Goal: Task Accomplishment & Management: Use online tool/utility

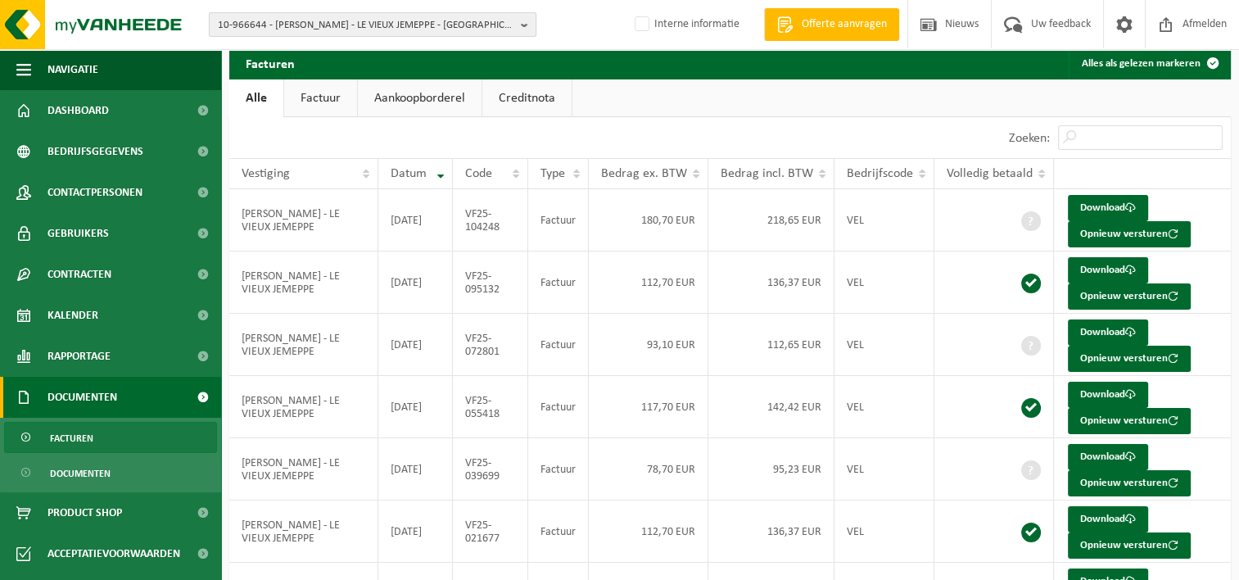
click at [299, 22] on span "10-966644 - [PERSON_NAME] - LE VIEUX JEMEPPE - [GEOGRAPHIC_DATA]" at bounding box center [366, 25] width 297 height 25
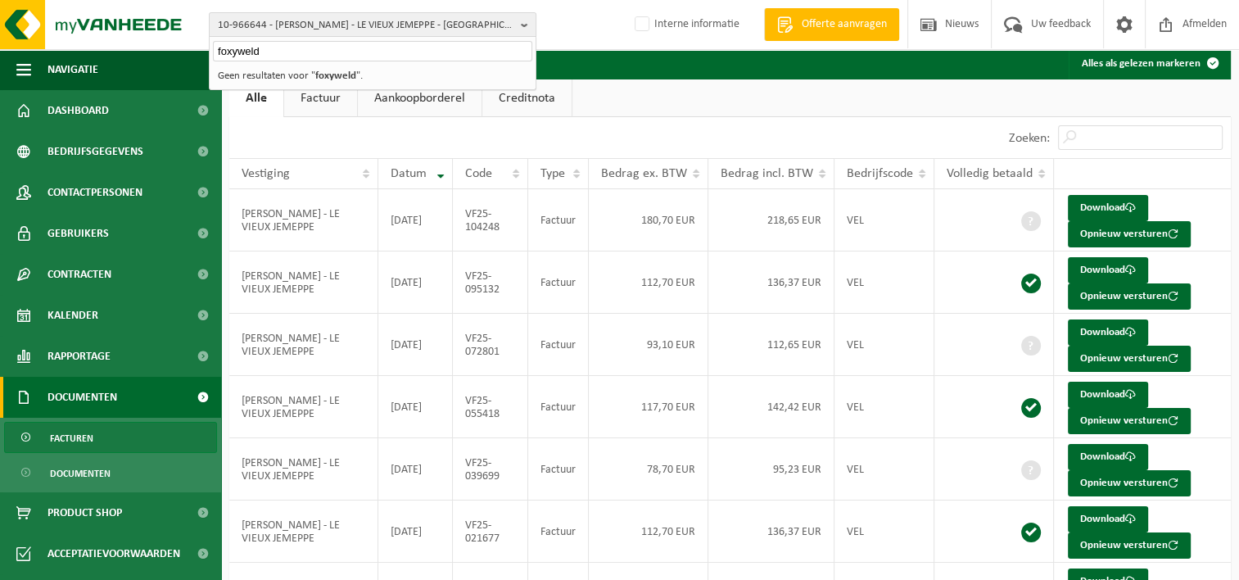
click at [250, 48] on input "foxyweld" at bounding box center [372, 51] width 319 height 20
click at [248, 52] on input "foxyweld" at bounding box center [372, 51] width 319 height 20
click at [241, 51] on input "foxyweld" at bounding box center [372, 51] width 319 height 20
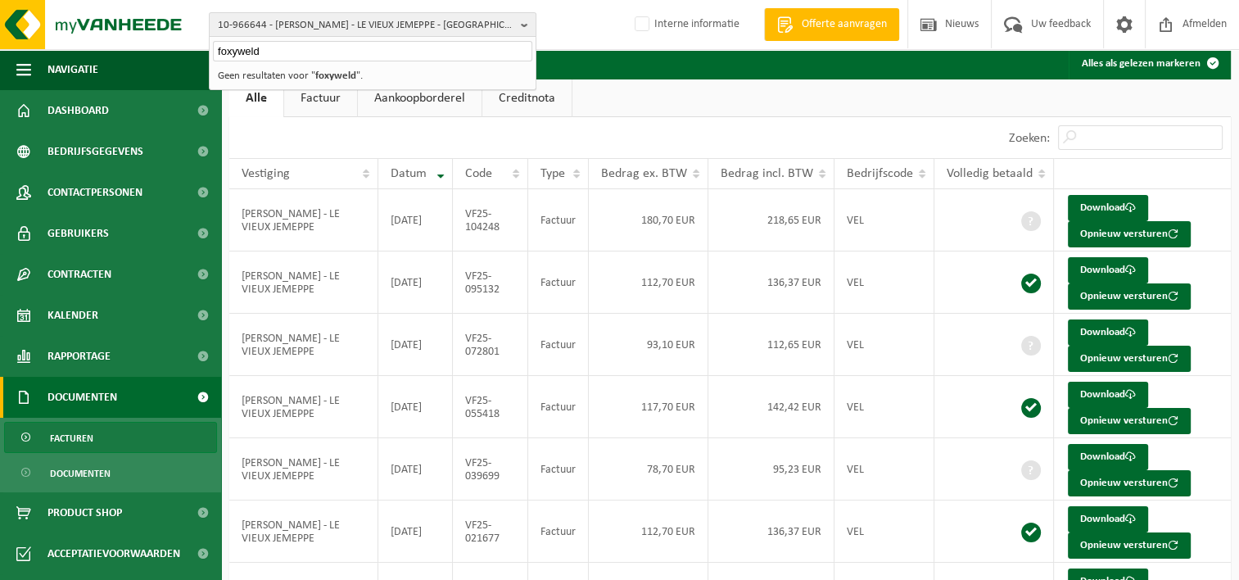
paste input "10-723910"
type input "10-723910"
click at [144, 27] on img at bounding box center [98, 24] width 197 height 49
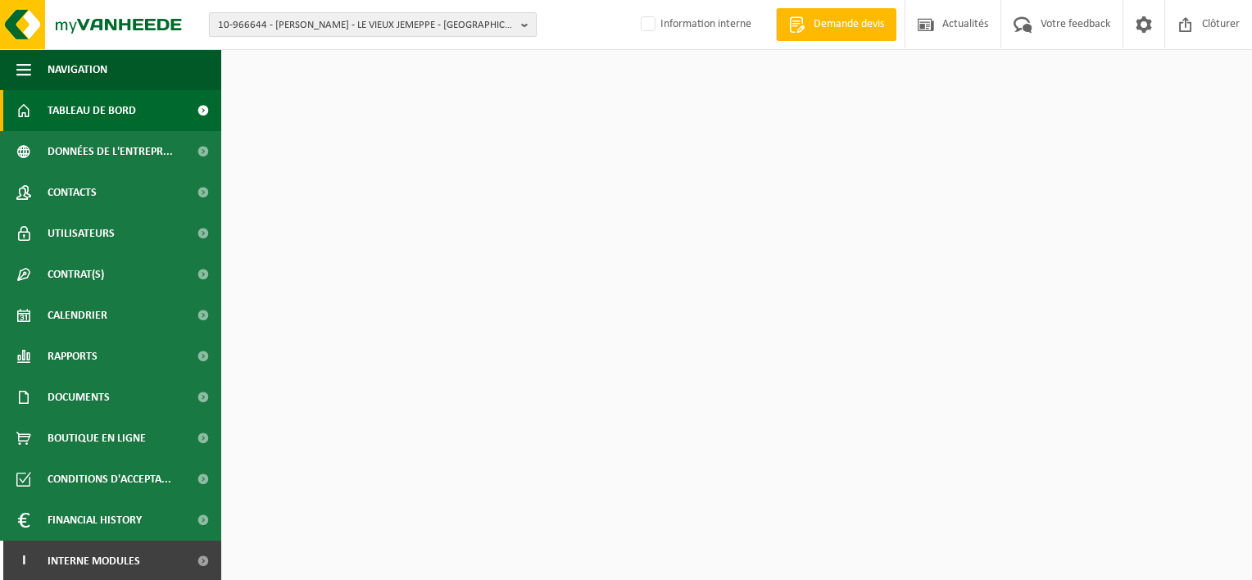
click at [295, 28] on span "10-966644 - [PERSON_NAME] - LE VIEUX JEMEPPE - [GEOGRAPHIC_DATA]" at bounding box center [366, 25] width 297 height 25
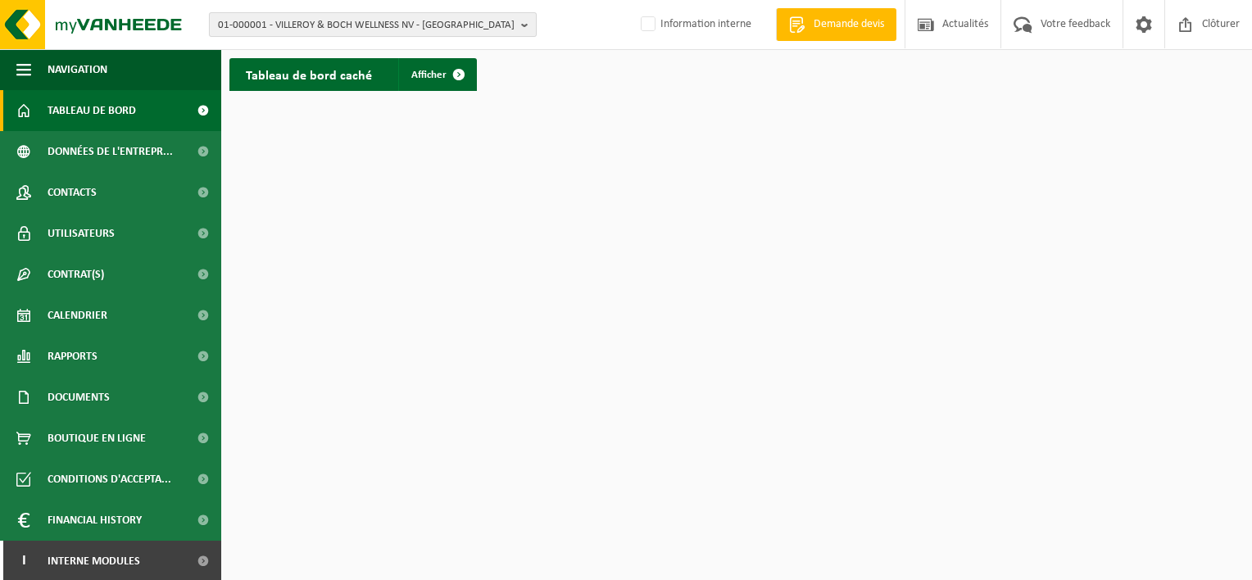
click at [368, 22] on span "01-000001 - VILLEROY & BOCH WELLNESS NV - ROESELARE" at bounding box center [366, 25] width 297 height 25
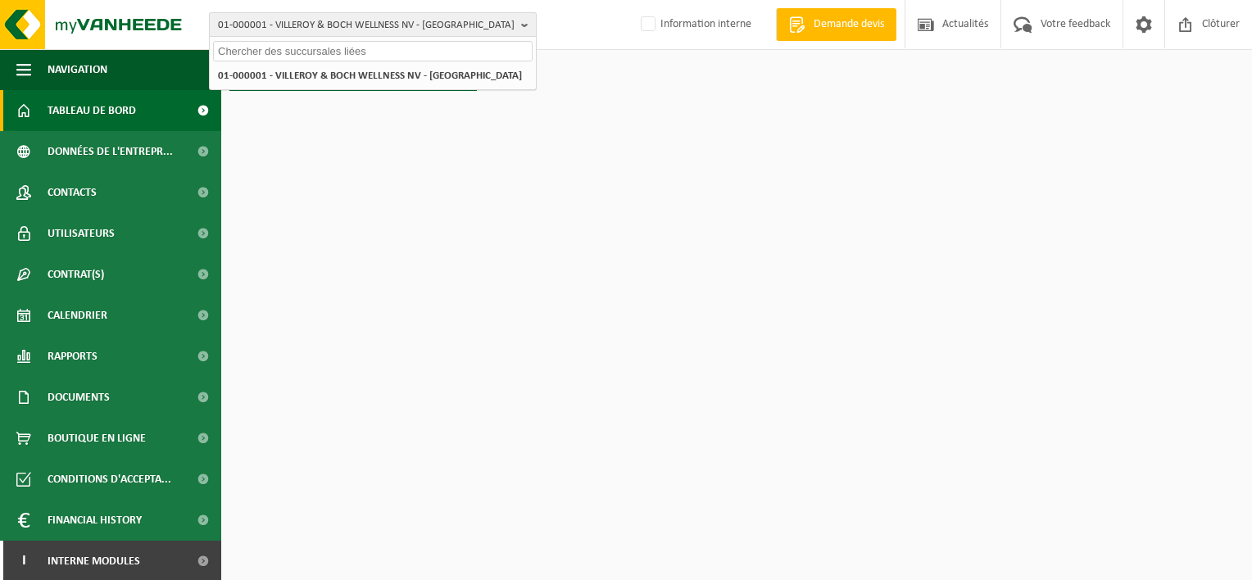
paste input "10-723910"
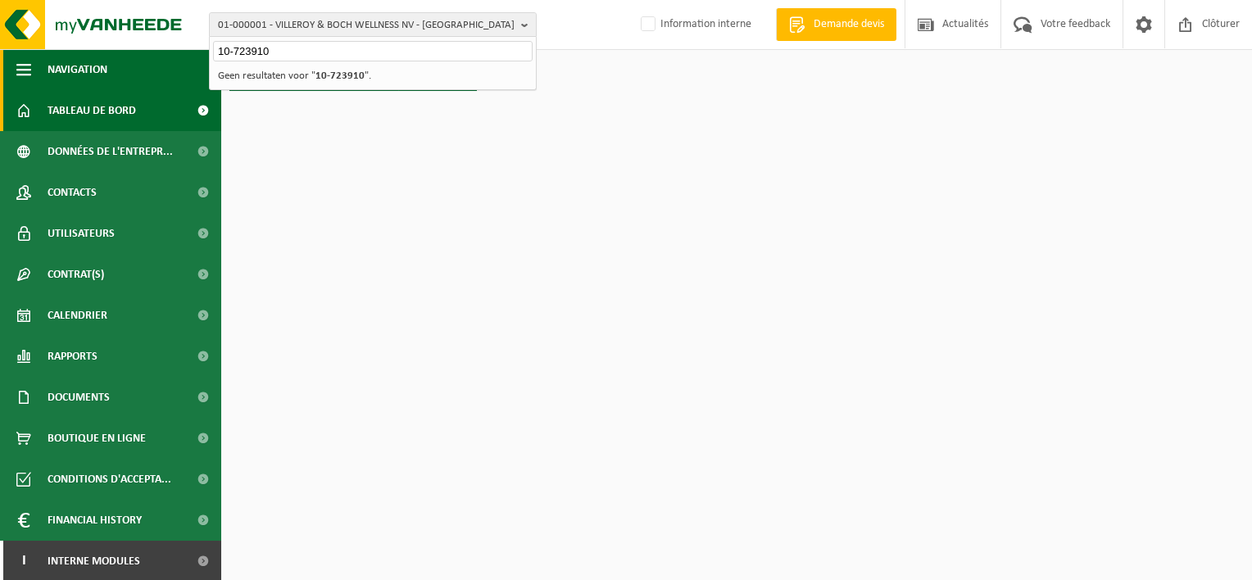
drag, startPoint x: 282, startPoint y: 52, endPoint x: 175, endPoint y: 50, distance: 106.5
click at [175, 50] on div "01-000001 - VILLEROY & BOCH WELLNESS NV - ROESELARE 10-723910 01-000001 - VILLE…" at bounding box center [626, 49] width 1252 height 99
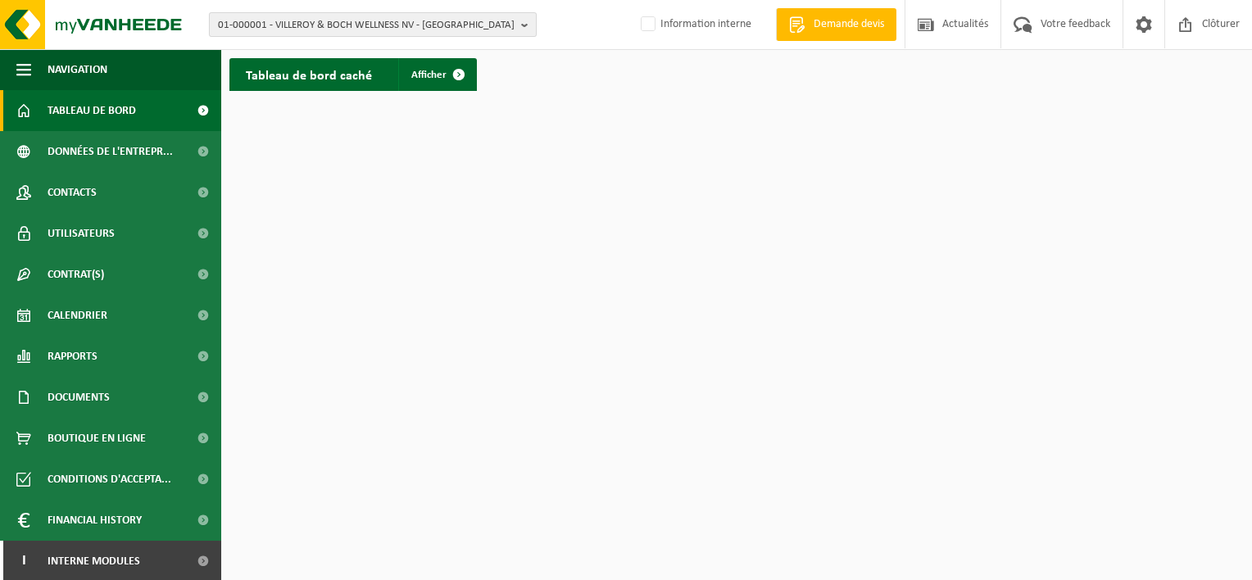
click at [471, 29] on span "01-000001 - VILLEROY & BOCH WELLNESS NV - ROESELARE" at bounding box center [366, 25] width 297 height 25
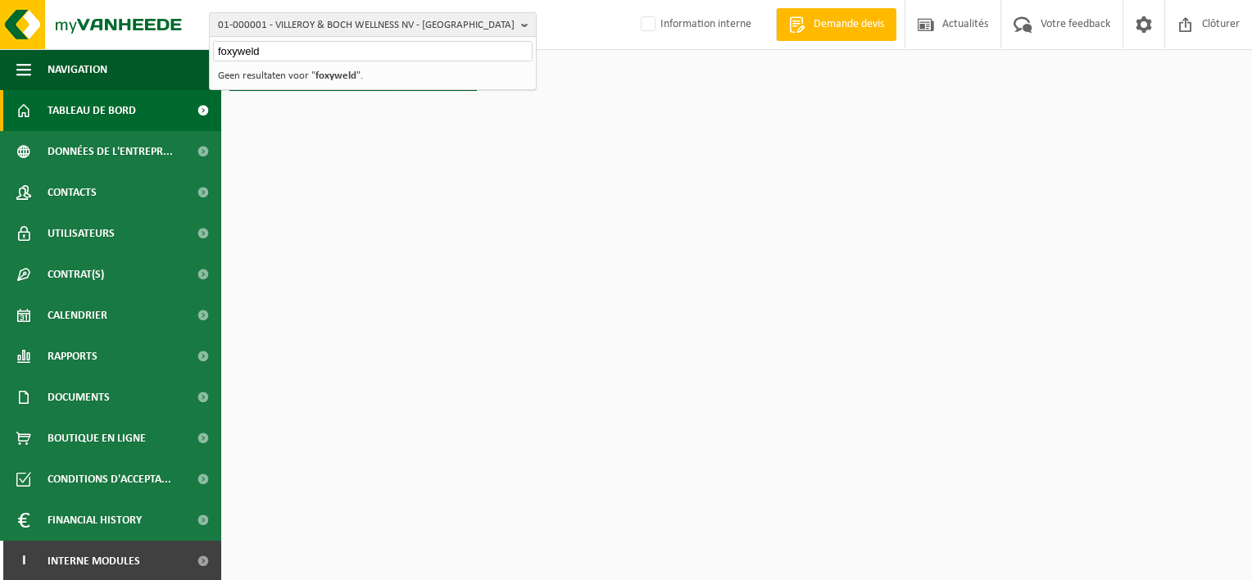
click at [242, 50] on input "foxyweld" at bounding box center [372, 51] width 319 height 20
type input "nosu baluti"
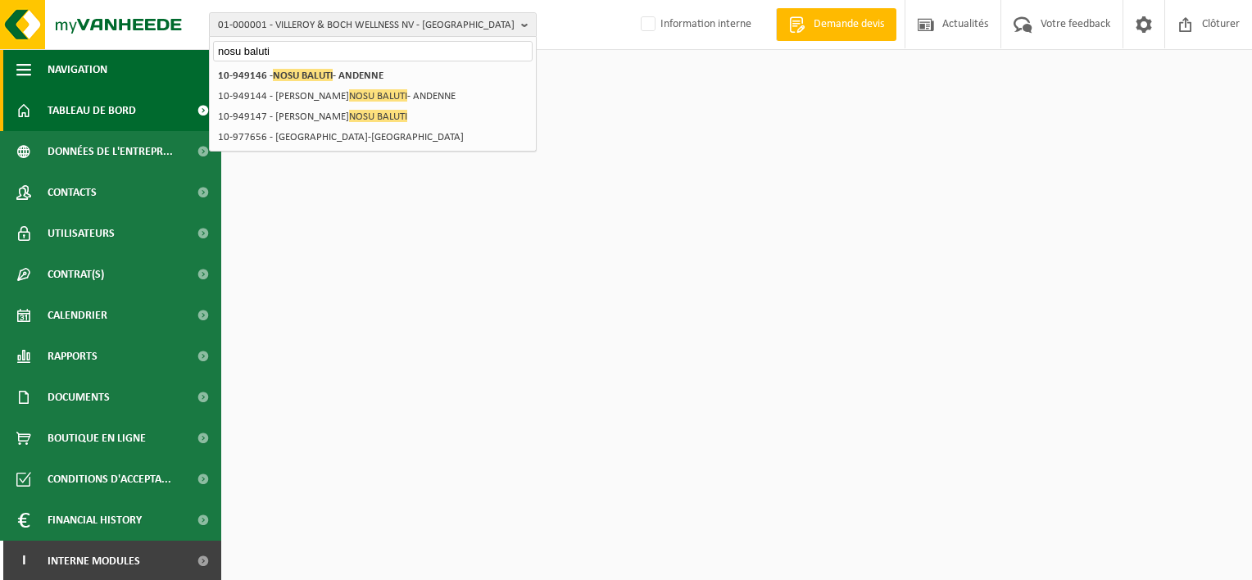
click at [143, 62] on div "01-000001 - VILLEROY & BOCH WELLNESS NV - ROESELARE nosu baluti 01-000001 - VIL…" at bounding box center [626, 49] width 1252 height 99
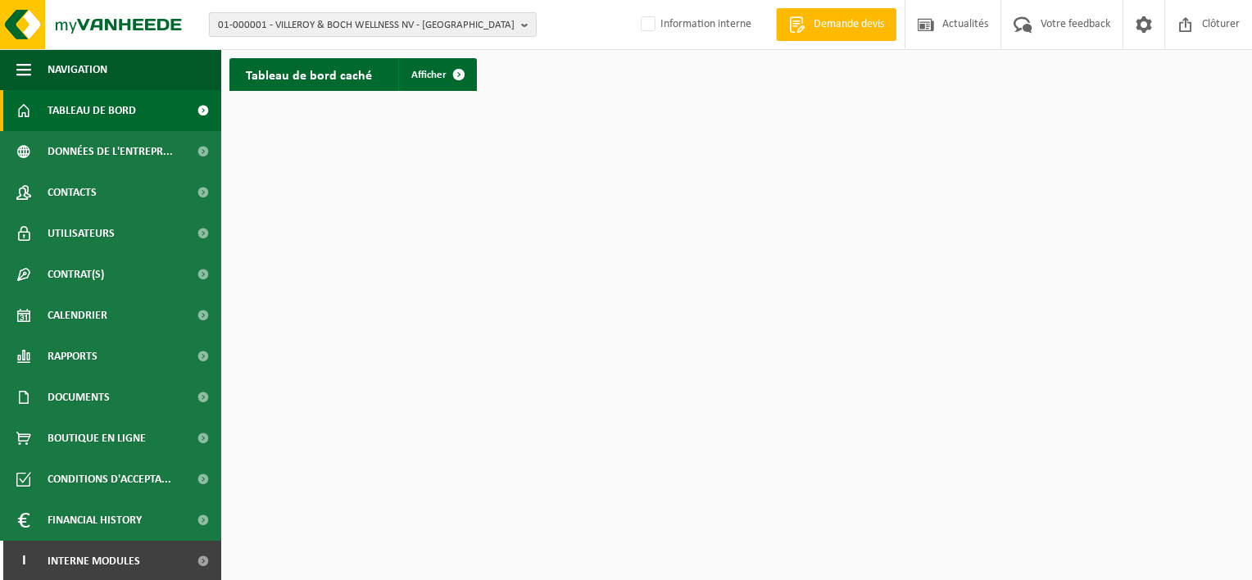
click at [446, 25] on span "01-000001 - VILLEROY & BOCH WELLNESS NV - ROESELARE" at bounding box center [366, 25] width 297 height 25
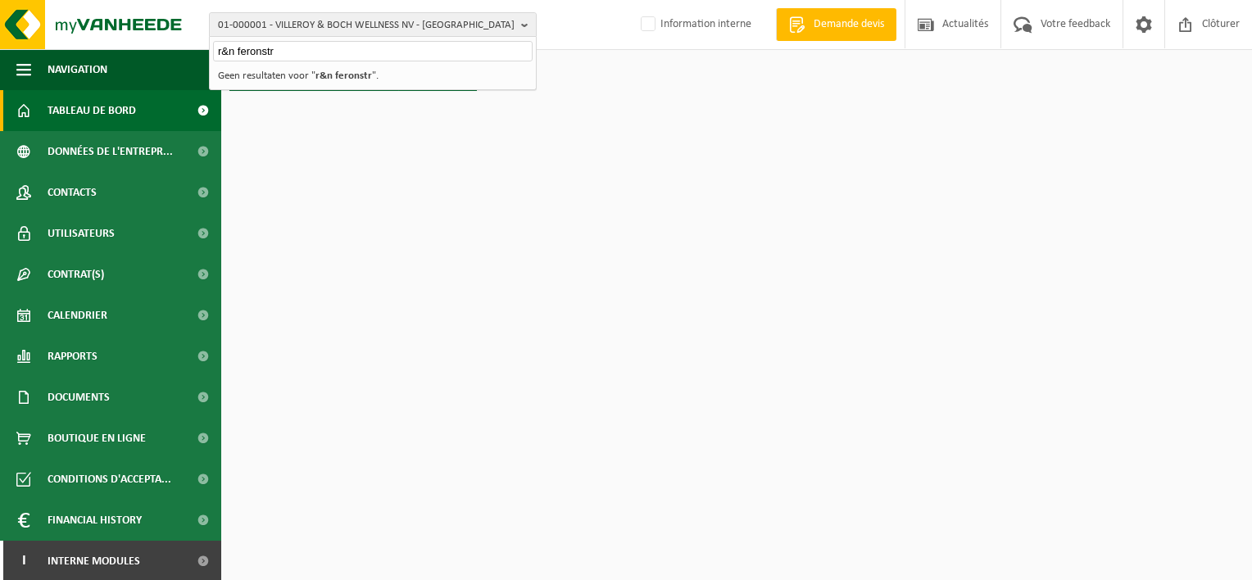
click at [247, 51] on input "r&n feronstr" at bounding box center [372, 51] width 319 height 20
click at [290, 51] on input "r&n feronstr" at bounding box center [372, 51] width 319 height 20
drag, startPoint x: 298, startPoint y: 51, endPoint x: 183, endPoint y: 49, distance: 114.7
click at [183, 49] on div "01-000001 - VILLEROY & BOCH WELLNESS NV - ROESELARE r&n feronstr 01-000001 - VI…" at bounding box center [626, 25] width 1252 height 50
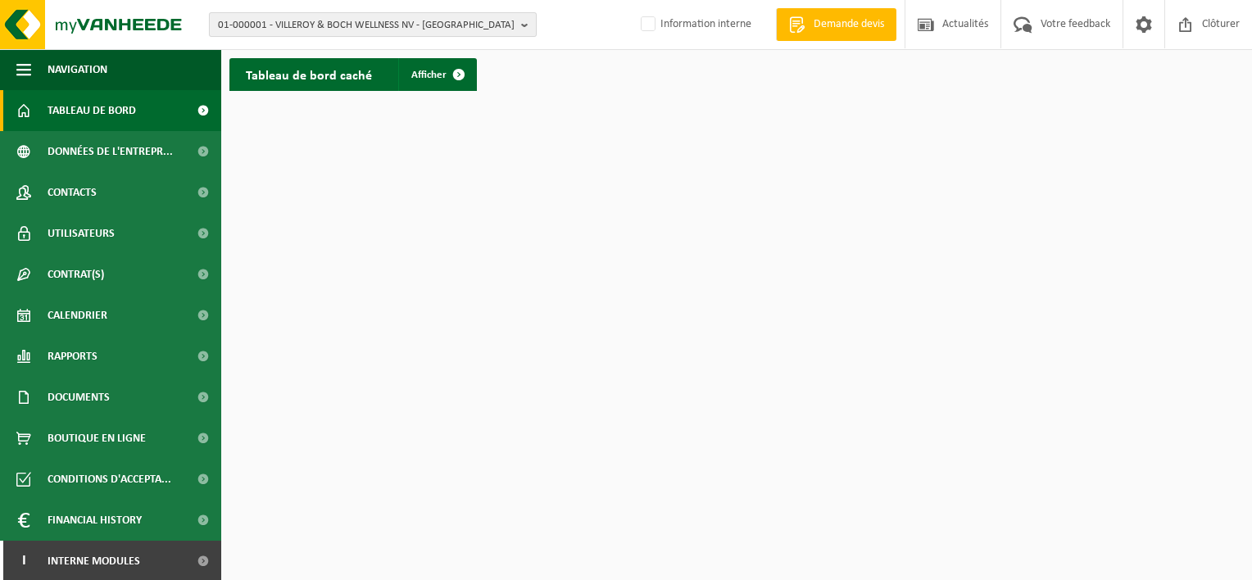
click at [318, 24] on span "01-000001 - VILLEROY & BOCH WELLNESS NV - ROESELARE" at bounding box center [366, 25] width 297 height 25
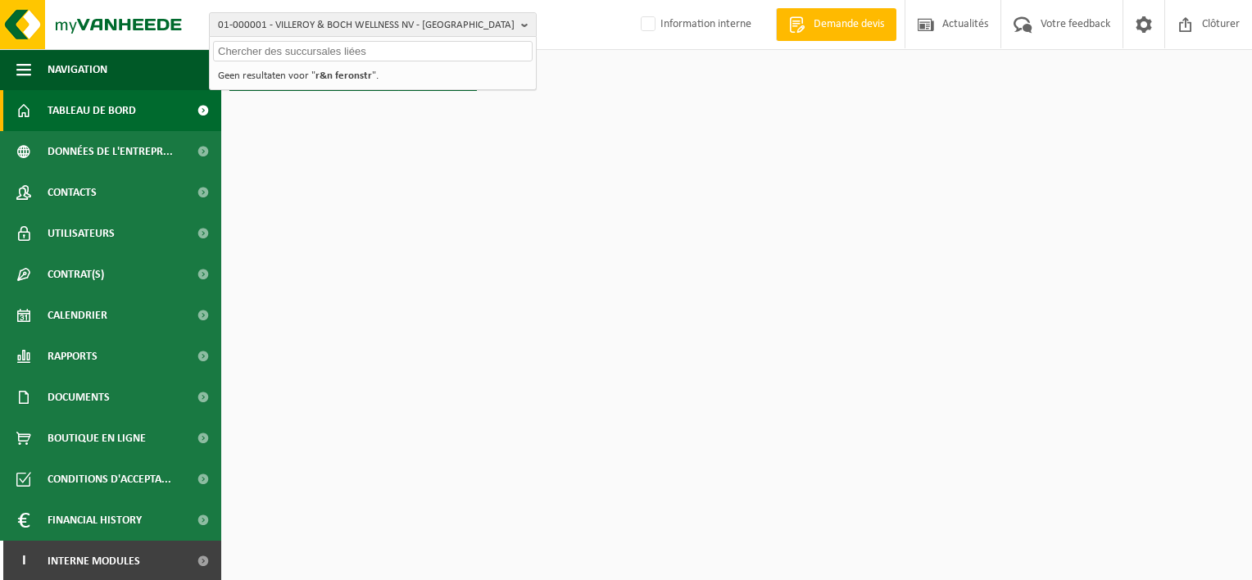
paste input "10-985483"
drag, startPoint x: 285, startPoint y: 50, endPoint x: 180, endPoint y: 45, distance: 105.0
click at [180, 45] on div "01-000001 - VILLEROY & BOCH WELLNESS NV - ROESELARE 10-985483 01-000001 - VILLE…" at bounding box center [626, 25] width 1252 height 50
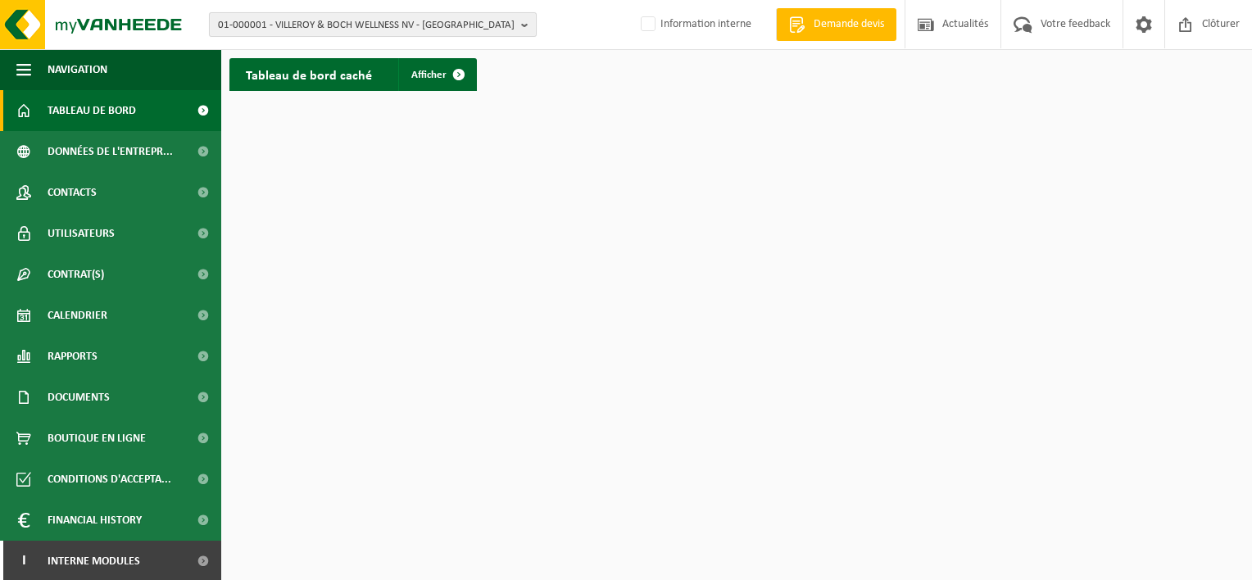
click at [419, 33] on span "01-000001 - VILLEROY & BOCH WELLNESS NV - ROESELARE" at bounding box center [366, 25] width 297 height 25
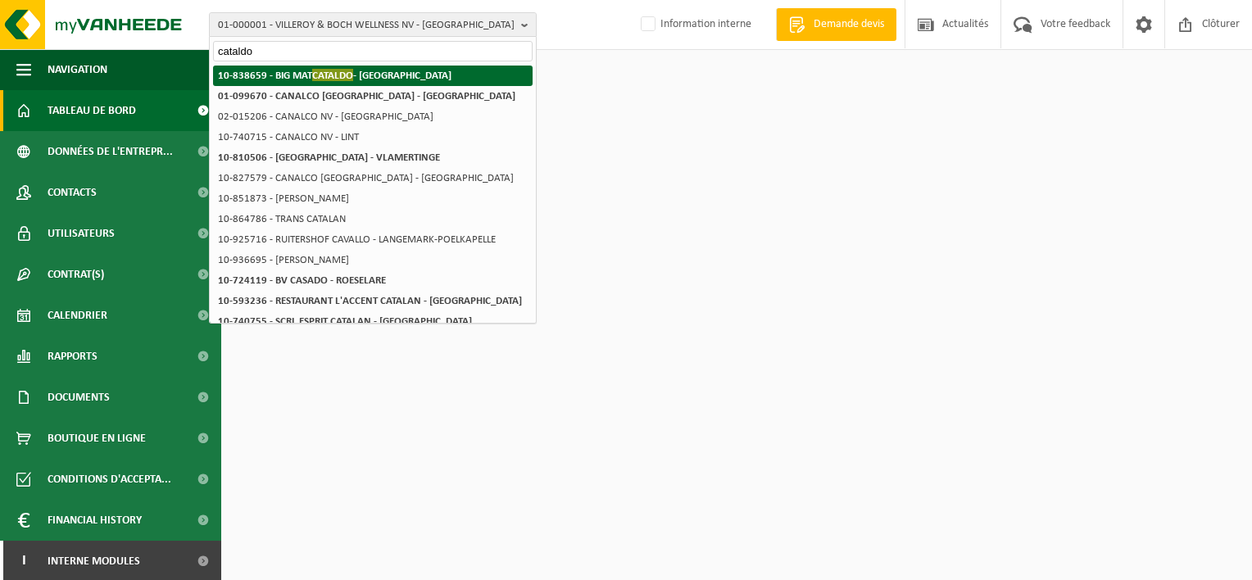
type input "cataldo"
click at [377, 77] on strong "10-838659 - BIG MAT CATALDO - LIÈGE" at bounding box center [334, 75] width 233 height 12
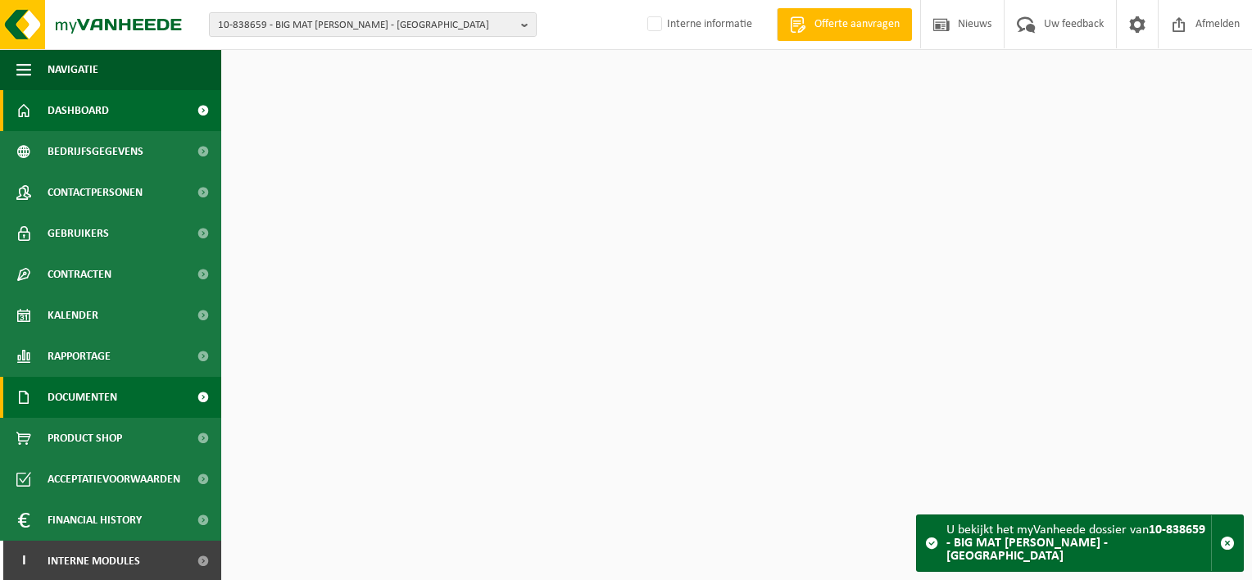
click at [102, 401] on span "Documenten" at bounding box center [83, 397] width 70 height 41
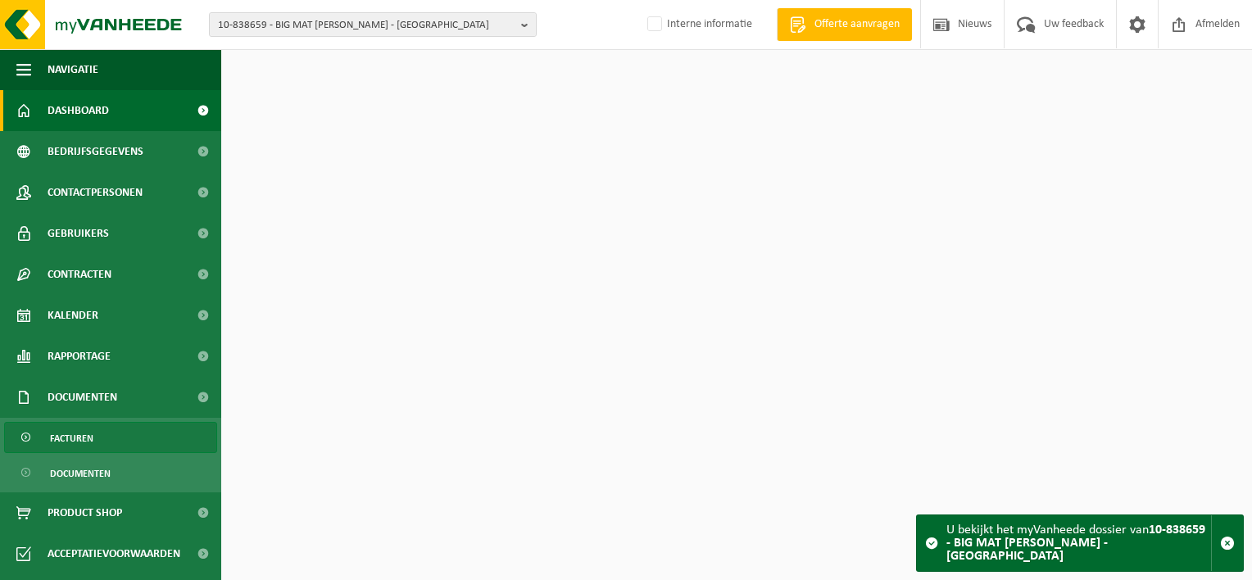
click at [105, 433] on link "Facturen" at bounding box center [110, 437] width 213 height 31
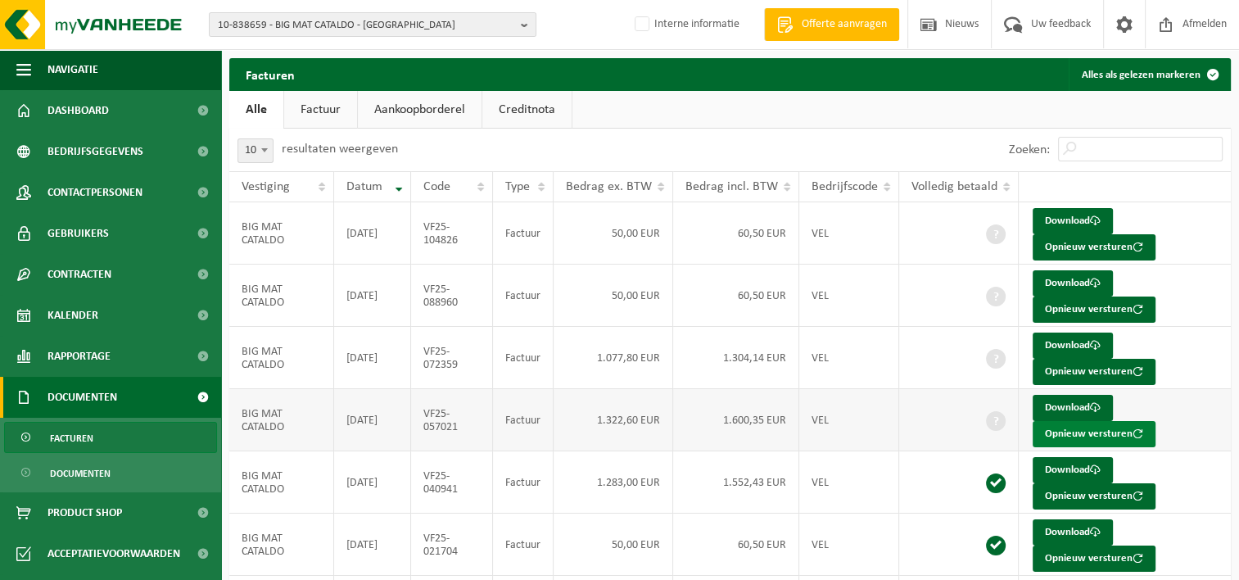
click at [1068, 433] on button "Opnieuw versturen" at bounding box center [1094, 434] width 123 height 26
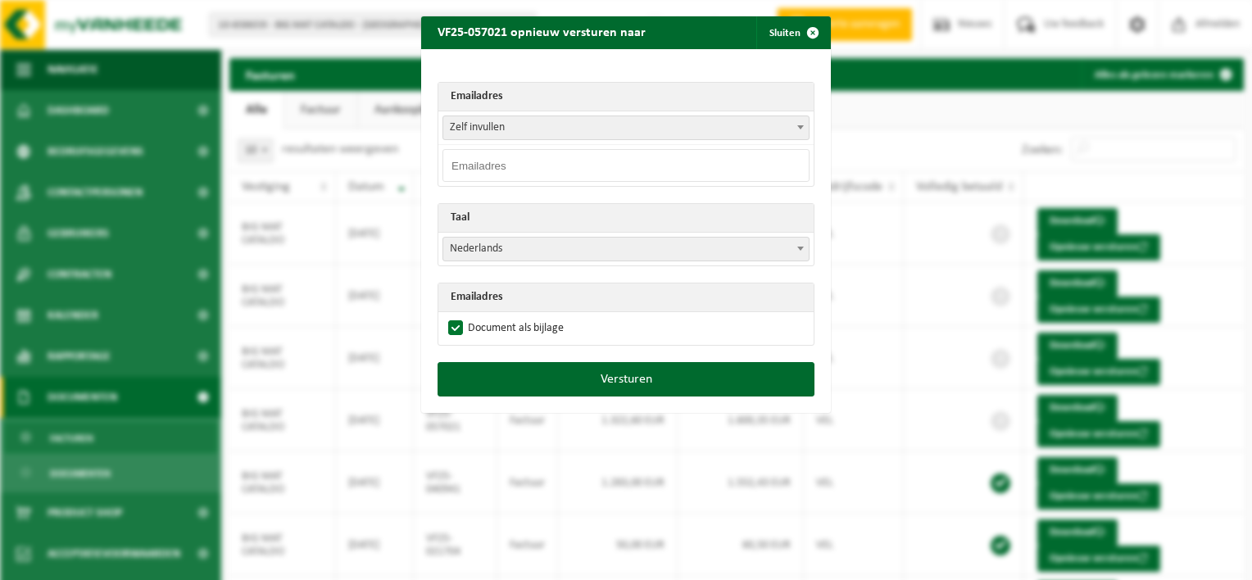
click at [618, 127] on span "Zelf invullen" at bounding box center [625, 127] width 365 height 23
click at [604, 126] on span "Zelf invullen" at bounding box center [625, 127] width 365 height 23
click at [492, 165] on input "email" at bounding box center [625, 165] width 367 height 33
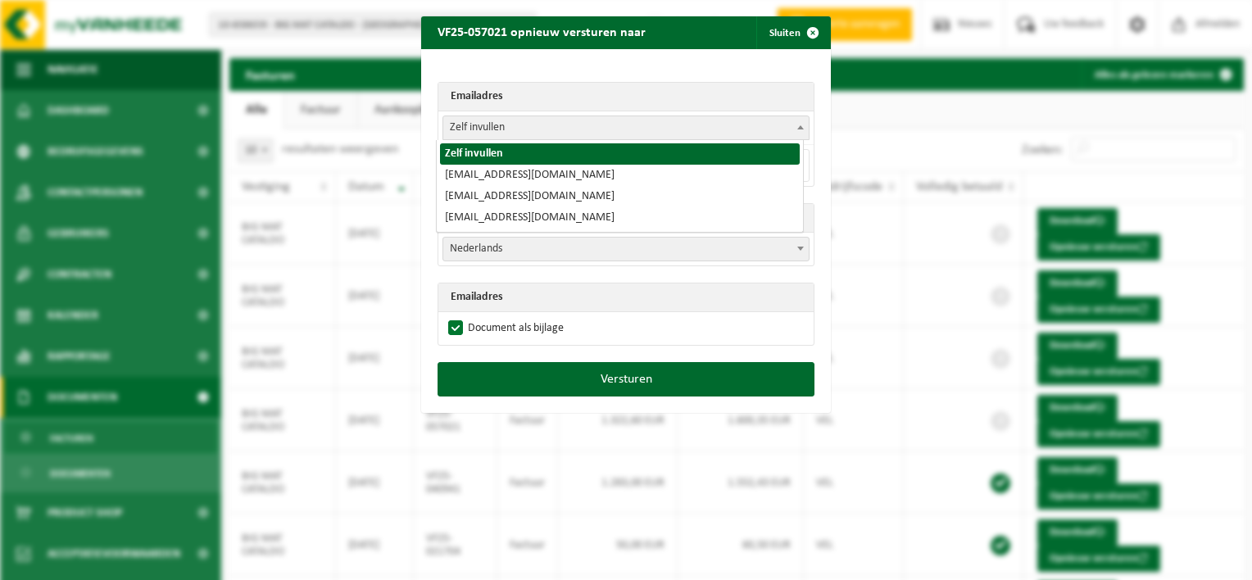
click at [511, 125] on span "Zelf invullen" at bounding box center [625, 127] width 365 height 23
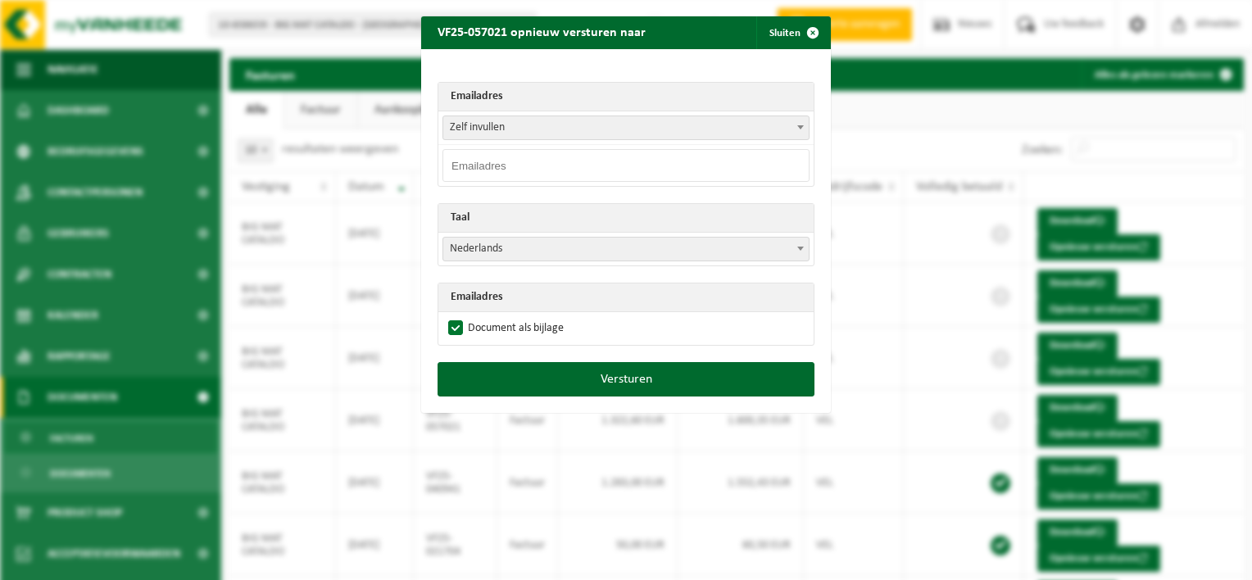
drag, startPoint x: 473, startPoint y: 169, endPoint x: 488, endPoint y: 159, distance: 18.4
click at [473, 169] on input "email" at bounding box center [625, 165] width 367 height 33
drag, startPoint x: 541, startPoint y: 166, endPoint x: 446, endPoint y: 166, distance: 94.2
click at [446, 166] on input "mtekin@tekmat.be" at bounding box center [625, 165] width 367 height 33
type input "mtekin@tekmat.be"
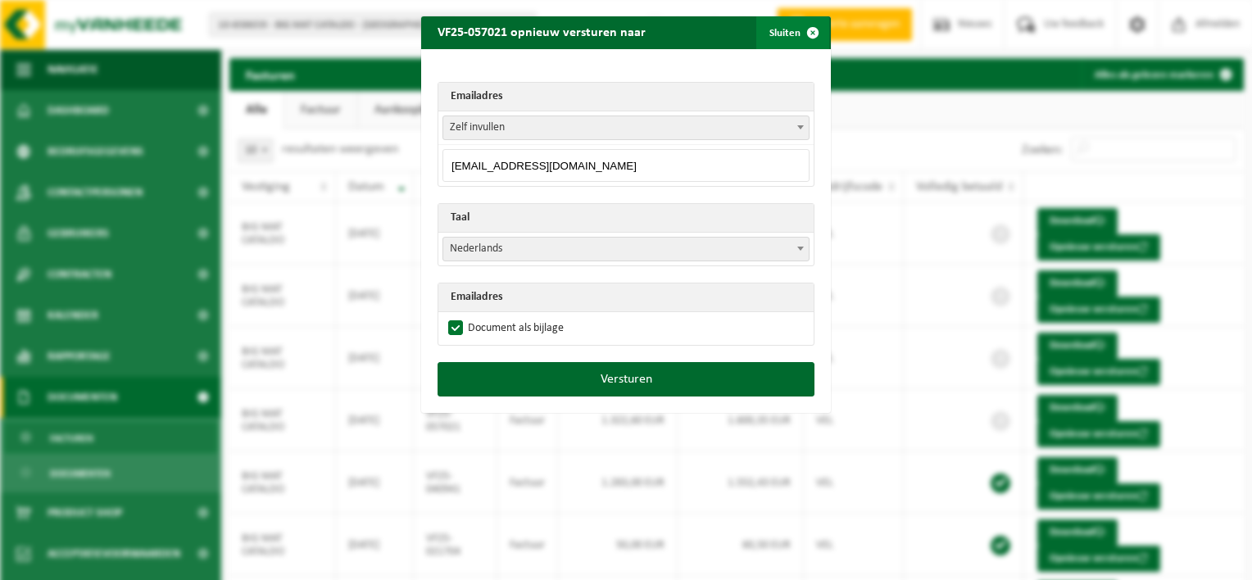
click at [803, 29] on span "button" at bounding box center [812, 32] width 33 height 33
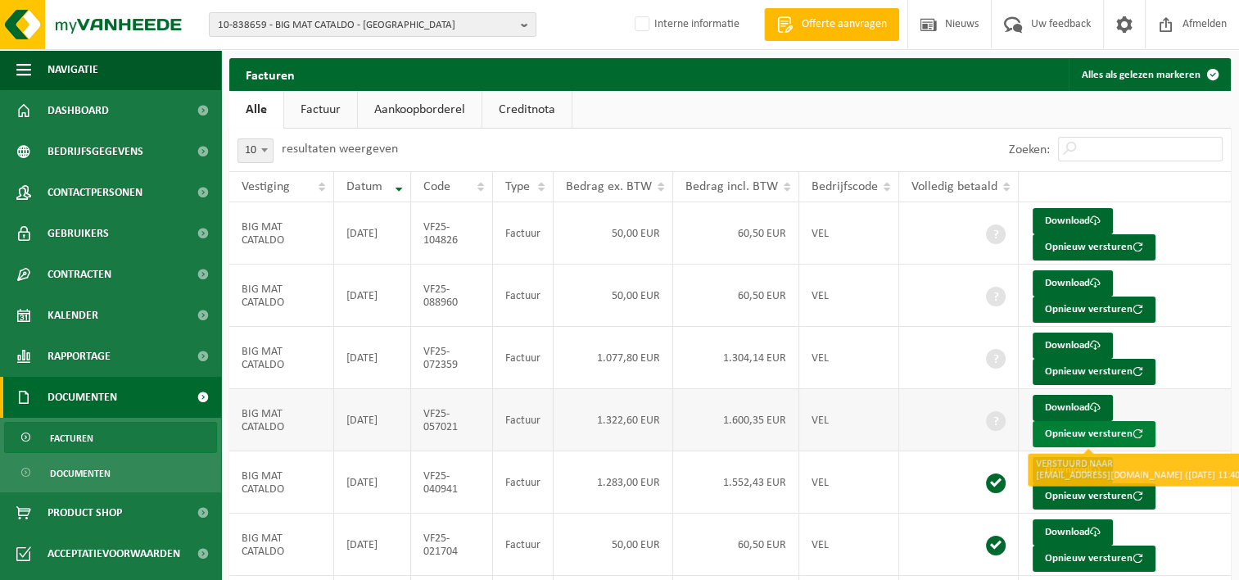
click at [1065, 432] on button "Opnieuw versturen" at bounding box center [1094, 434] width 123 height 26
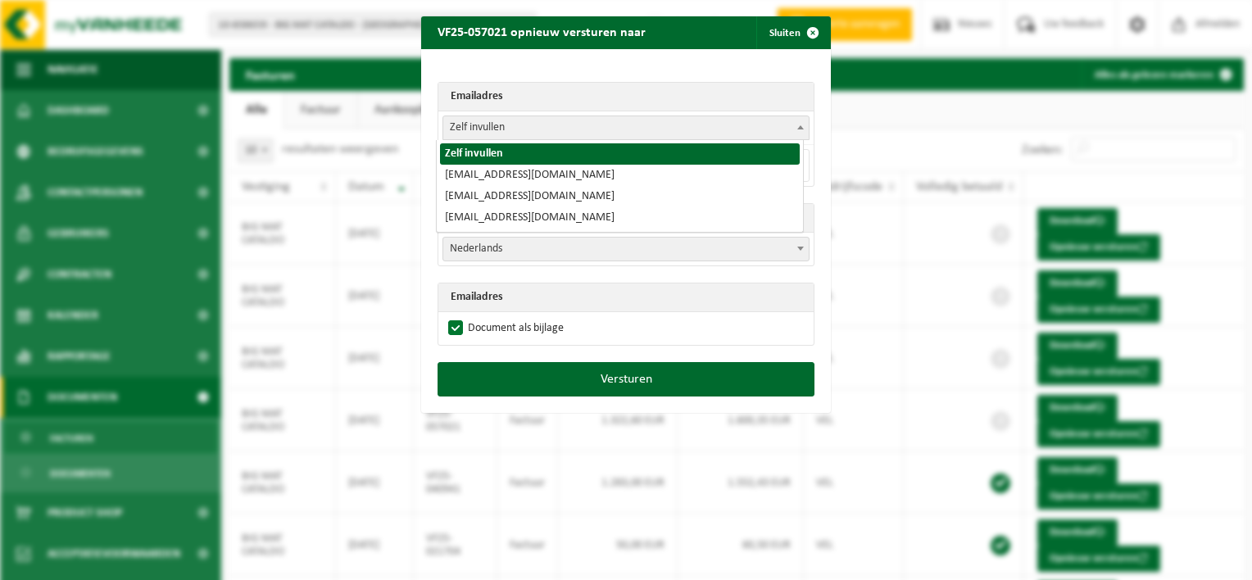
click at [519, 129] on span "Zelf invullen" at bounding box center [625, 127] width 365 height 23
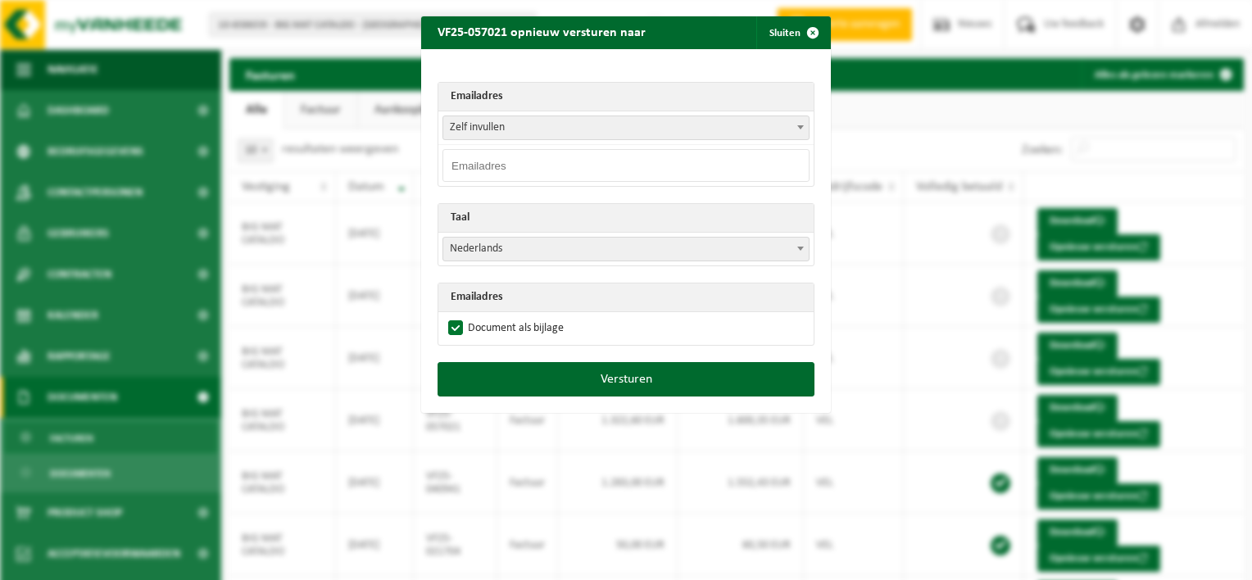
click at [499, 166] on input "email" at bounding box center [625, 165] width 367 height 33
paste input "mtekin@tekmat.be"
click at [662, 164] on input "mtekin@tekmat.be" at bounding box center [625, 165] width 367 height 33
type input "mtekin@tekmat.be"
click at [761, 237] on span "Nederlands" at bounding box center [625, 249] width 367 height 25
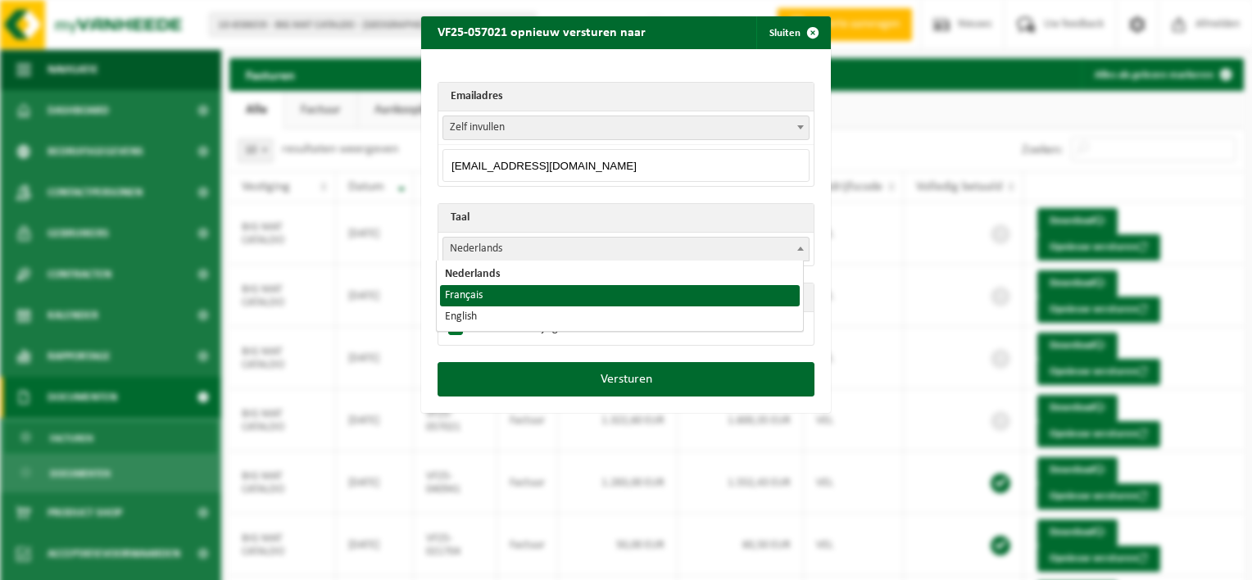
select select "fr"
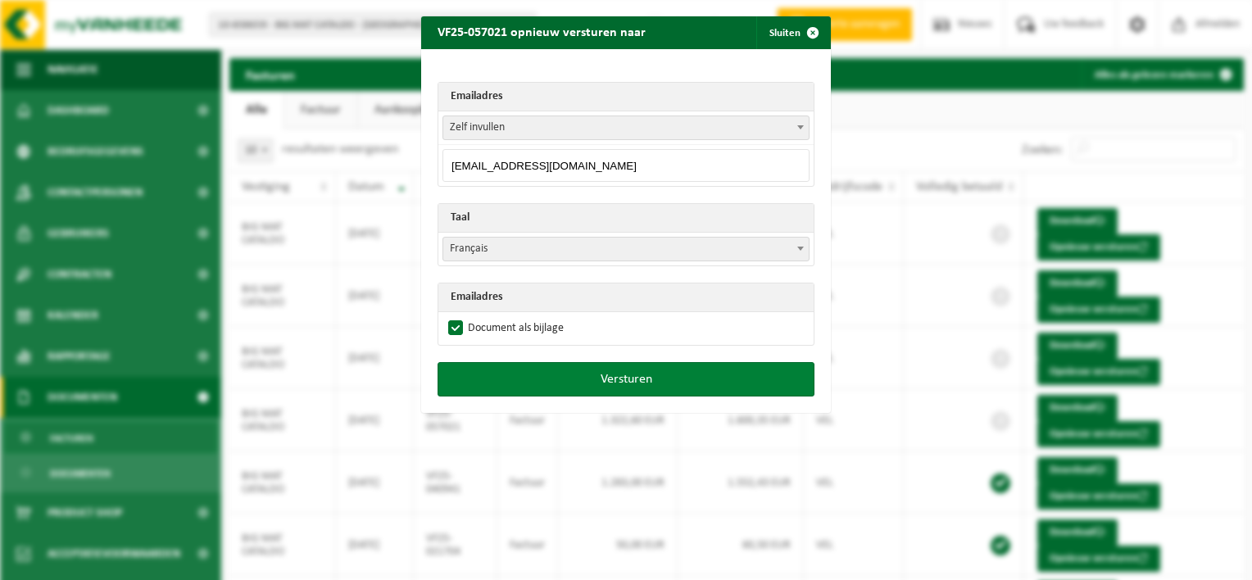
click at [633, 378] on button "Versturen" at bounding box center [625, 379] width 377 height 34
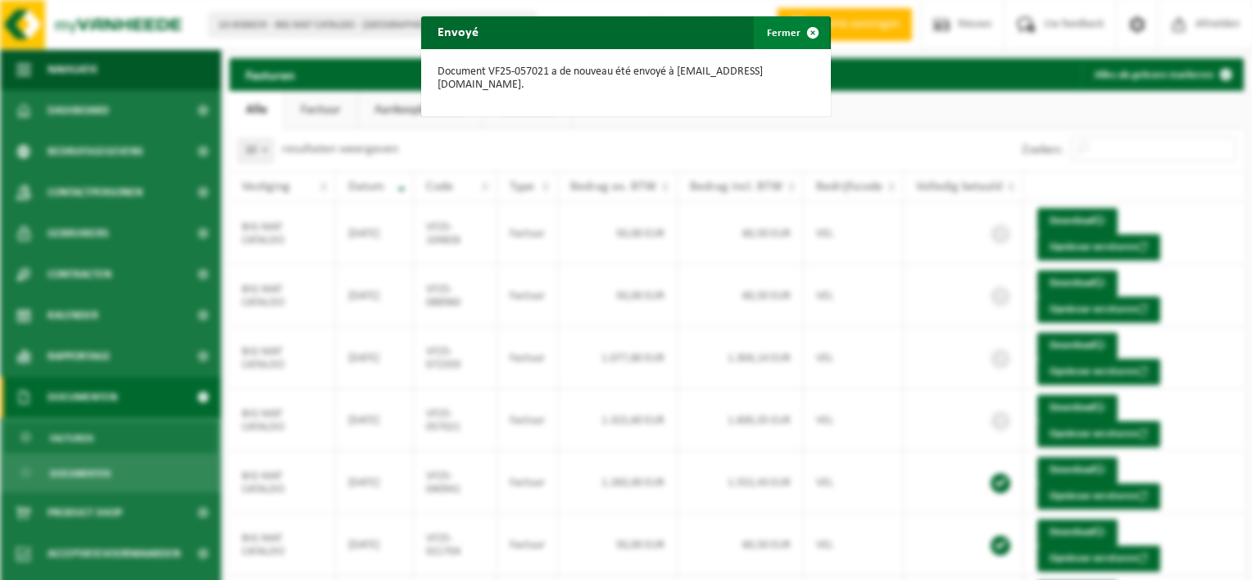
click at [799, 29] on span "button" at bounding box center [812, 32] width 33 height 33
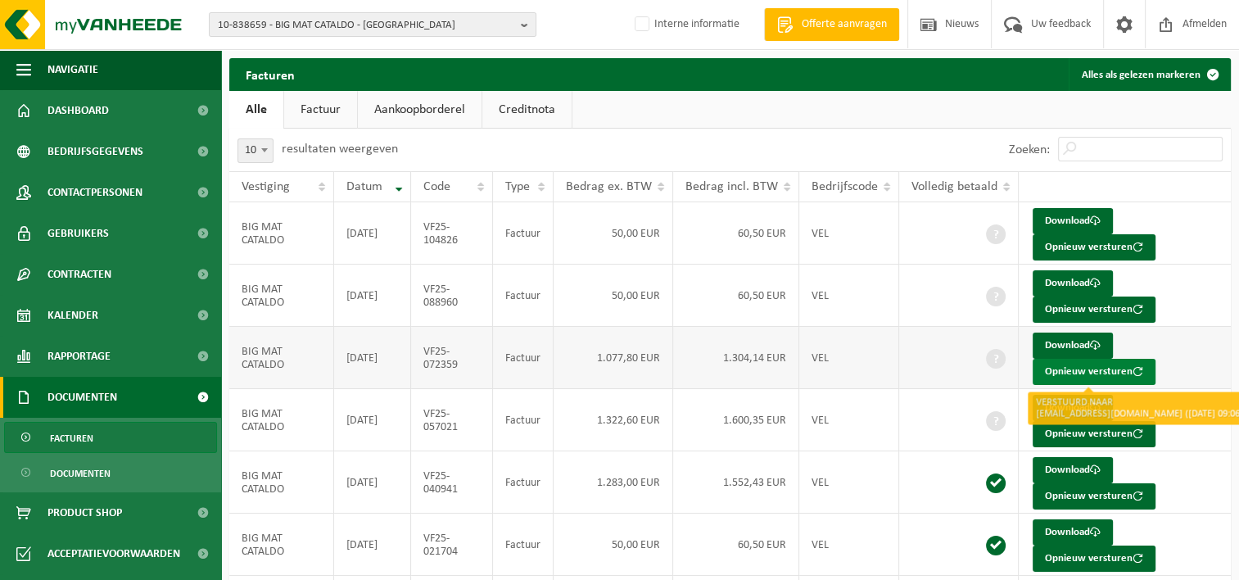
click at [1060, 380] on button "Opnieuw versturen" at bounding box center [1094, 372] width 123 height 26
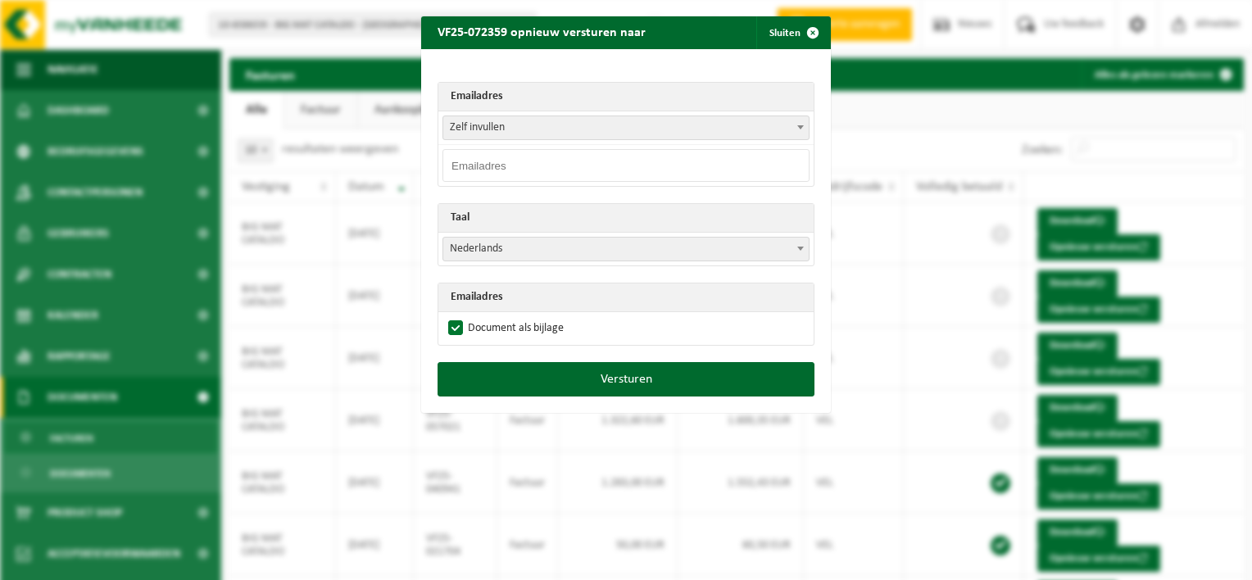
click at [515, 126] on span "Zelf invullen" at bounding box center [625, 127] width 365 height 23
click at [480, 167] on input "email" at bounding box center [625, 165] width 367 height 33
paste input "mtekin@tekmat.be"
click at [626, 163] on input "mtekin@tekmat.be" at bounding box center [625, 165] width 367 height 33
type input "mtekin@tekmat.be"
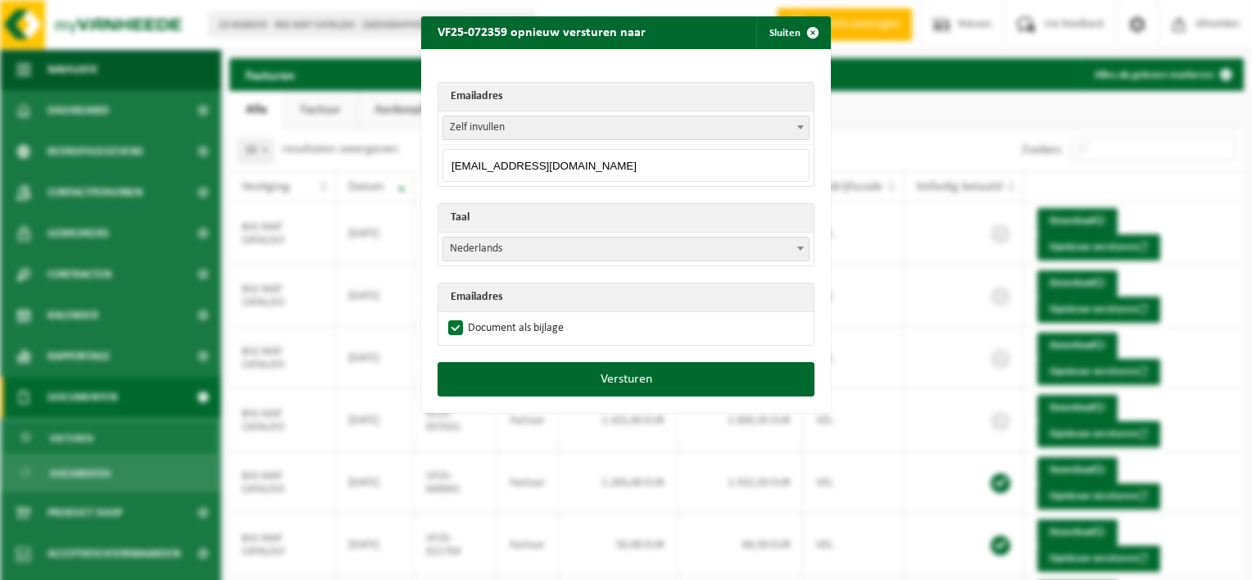
click at [749, 242] on span "Nederlands" at bounding box center [625, 249] width 365 height 23
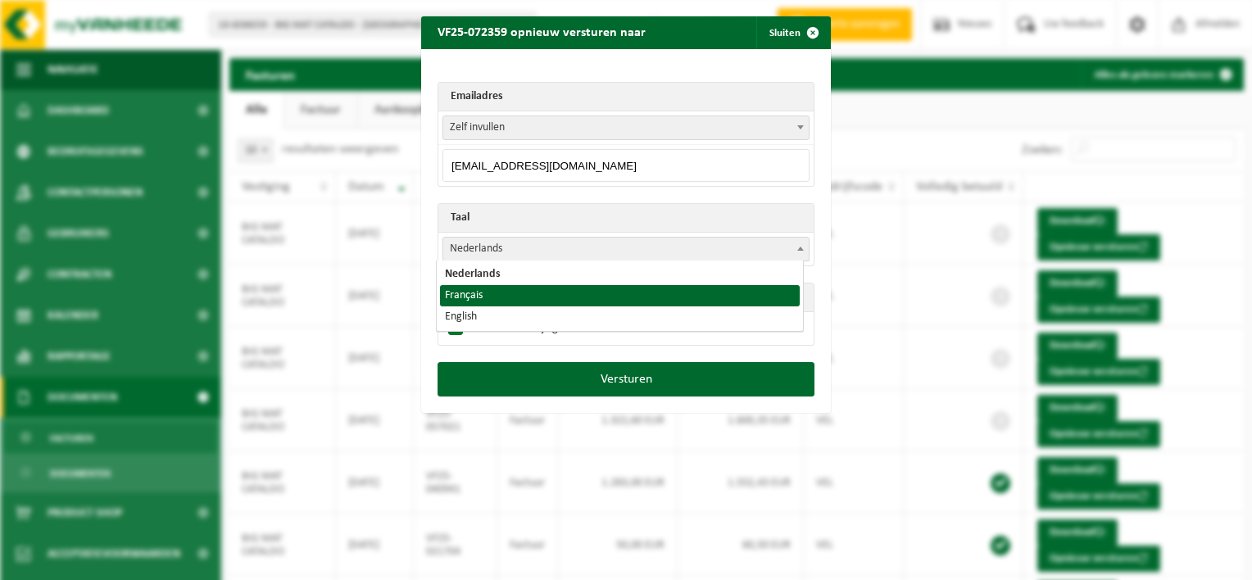
select select "fr"
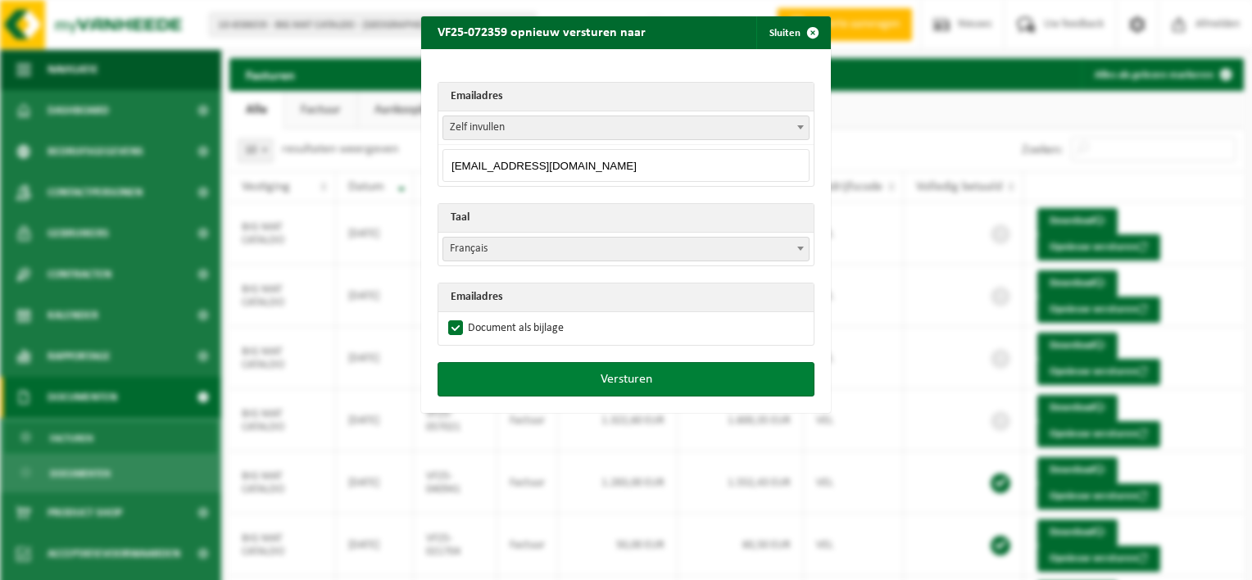
click at [600, 374] on button "Versturen" at bounding box center [625, 379] width 377 height 34
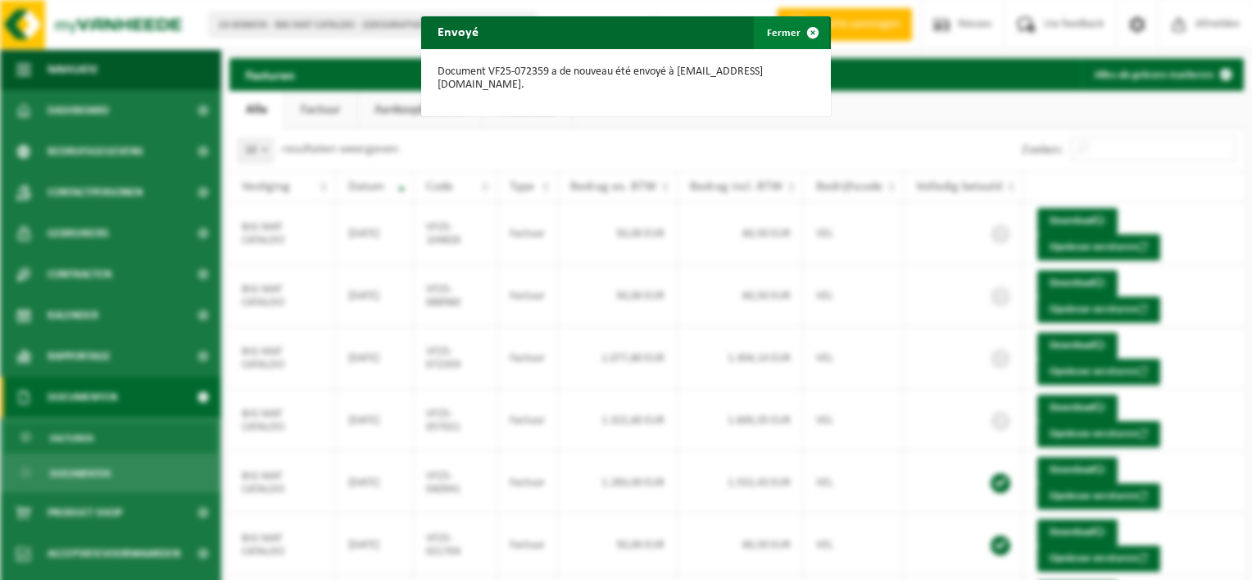
click at [786, 32] on button "Fermer" at bounding box center [791, 32] width 75 height 33
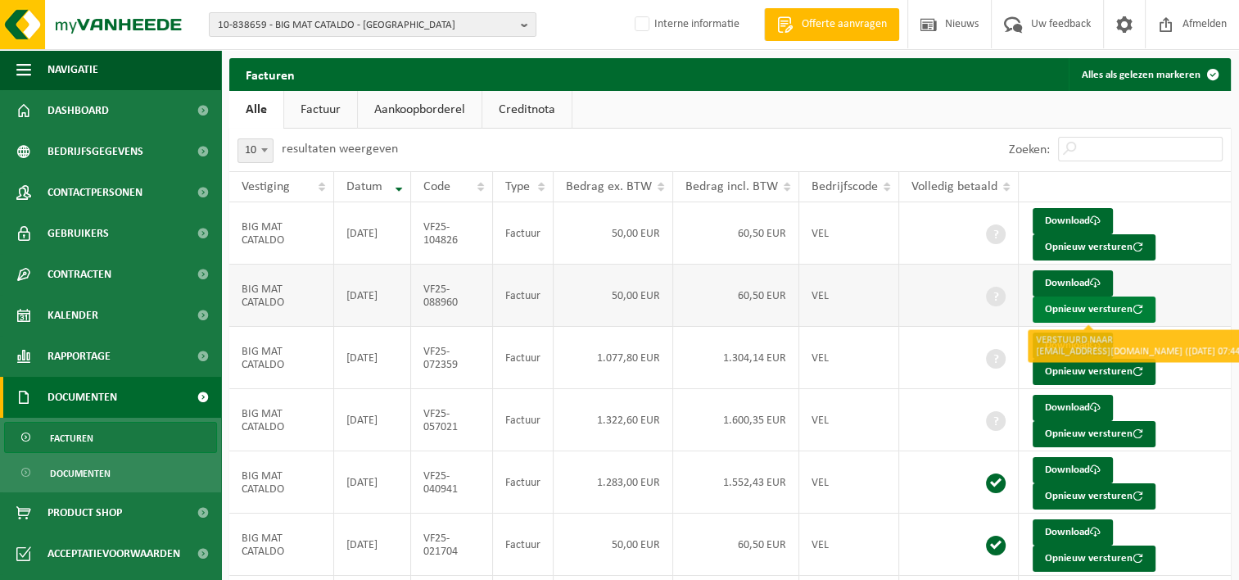
click at [1081, 306] on button "Opnieuw versturen" at bounding box center [1094, 310] width 123 height 26
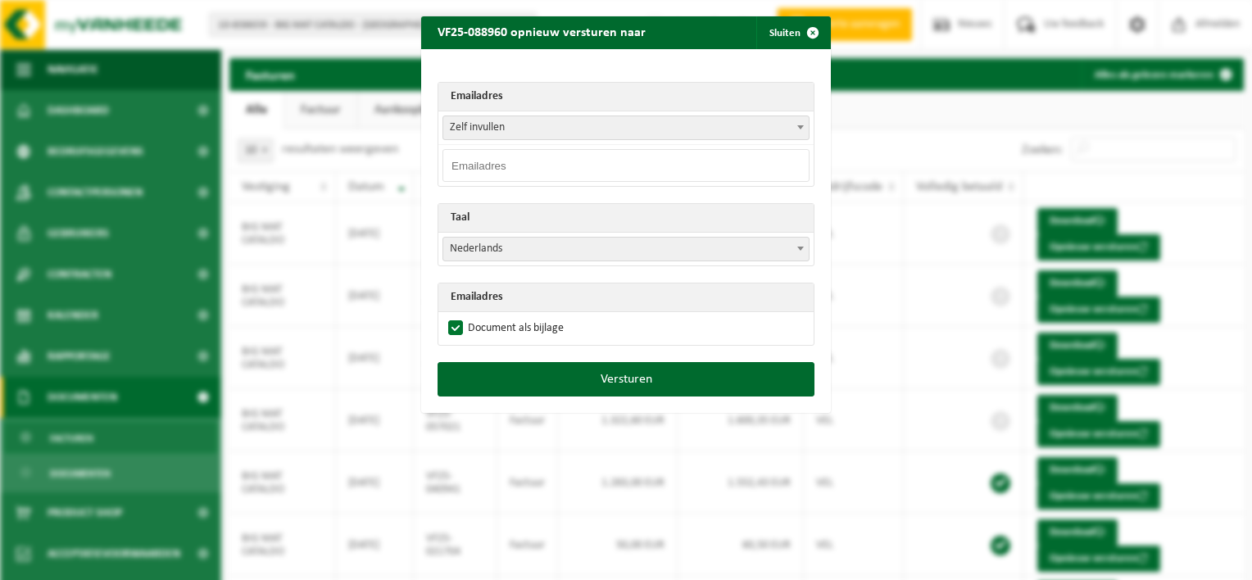
click at [501, 163] on input "email" at bounding box center [625, 165] width 367 height 33
paste input "mtekin@tekmat.be"
type input "mtekin@tekmat.be"
click at [779, 243] on span "Nederlands" at bounding box center [625, 249] width 365 height 23
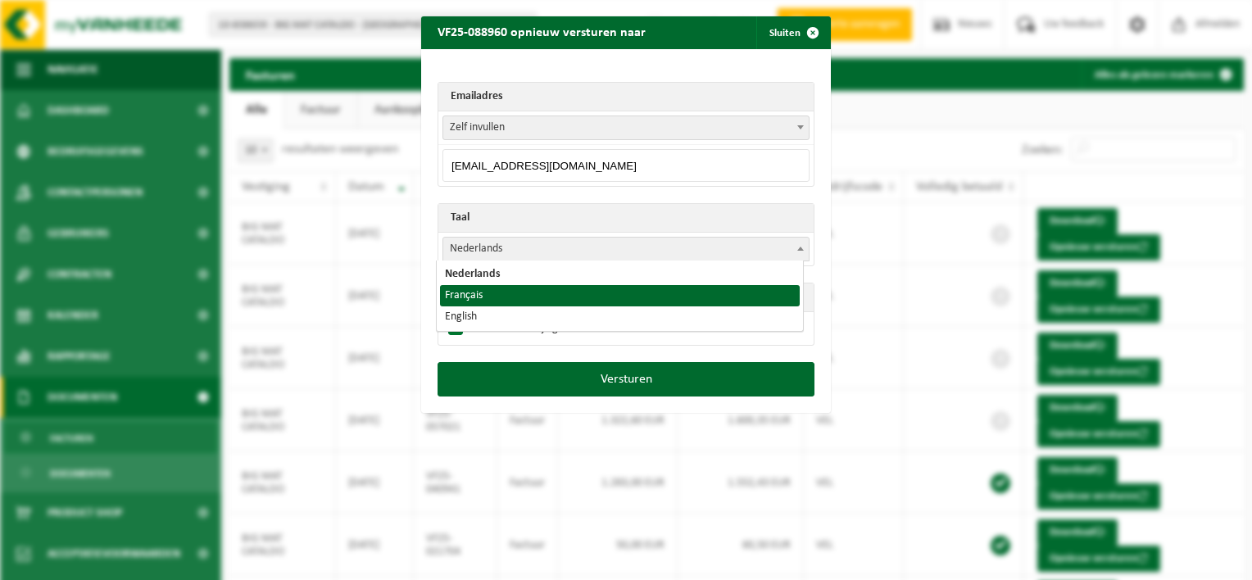
select select "fr"
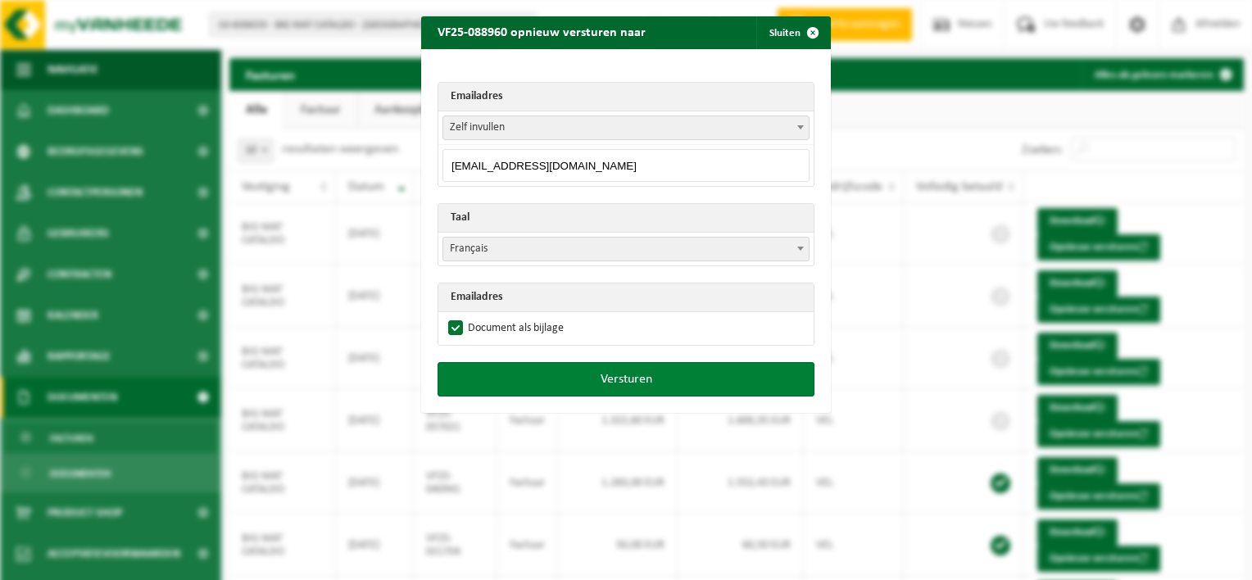
click at [537, 378] on button "Versturen" at bounding box center [625, 379] width 377 height 34
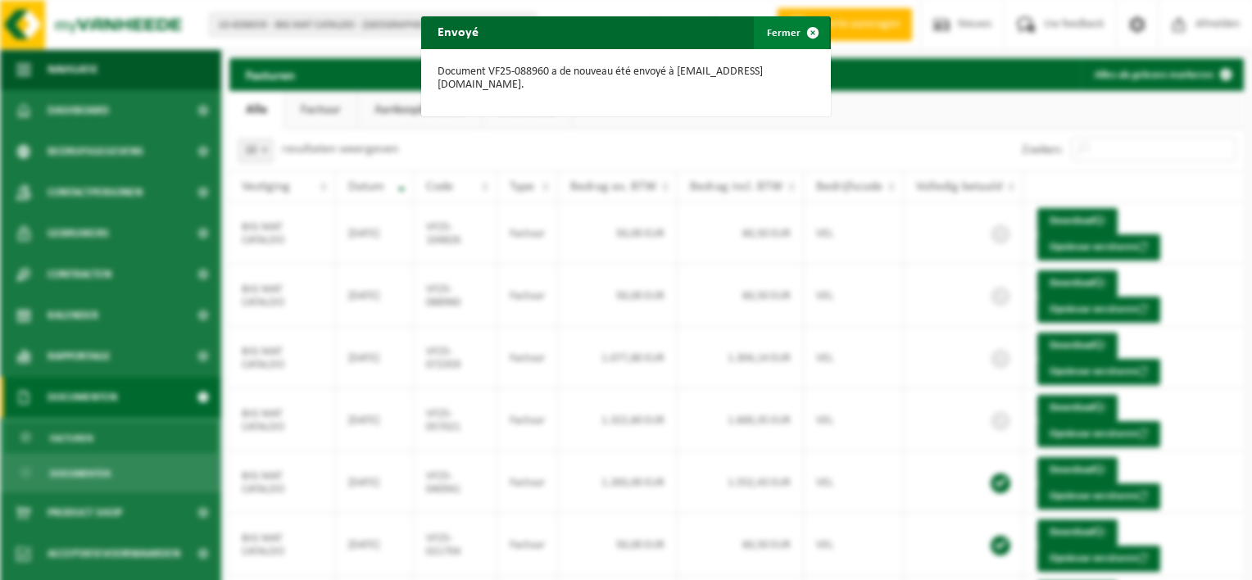
click at [801, 21] on span "button" at bounding box center [812, 32] width 33 height 33
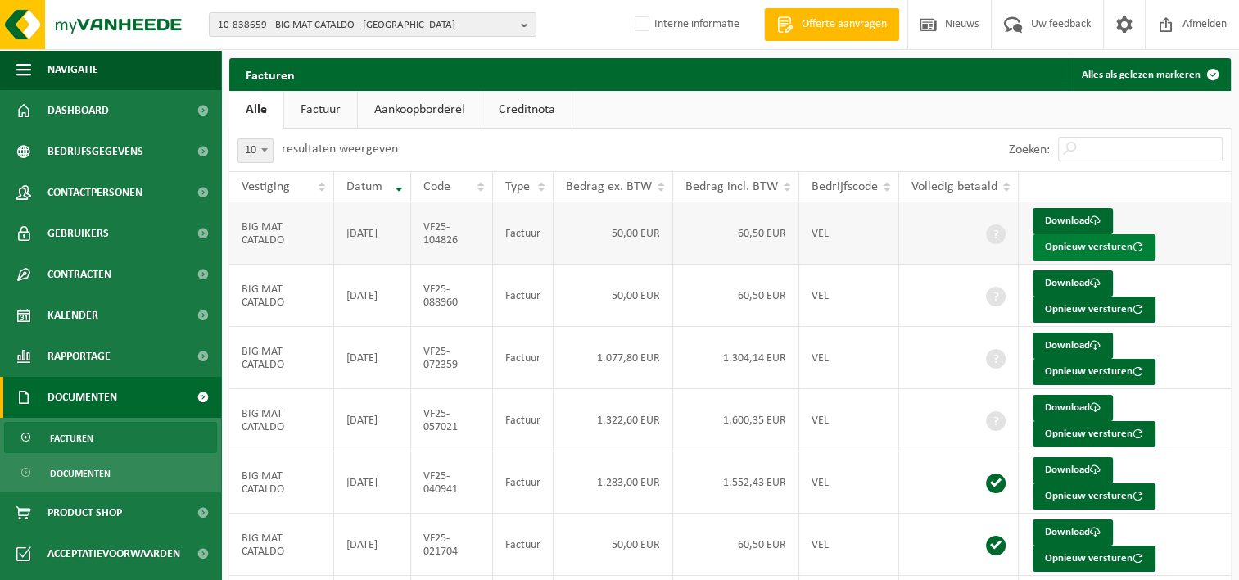
click at [1057, 245] on button "Opnieuw versturen" at bounding box center [1094, 247] width 123 height 26
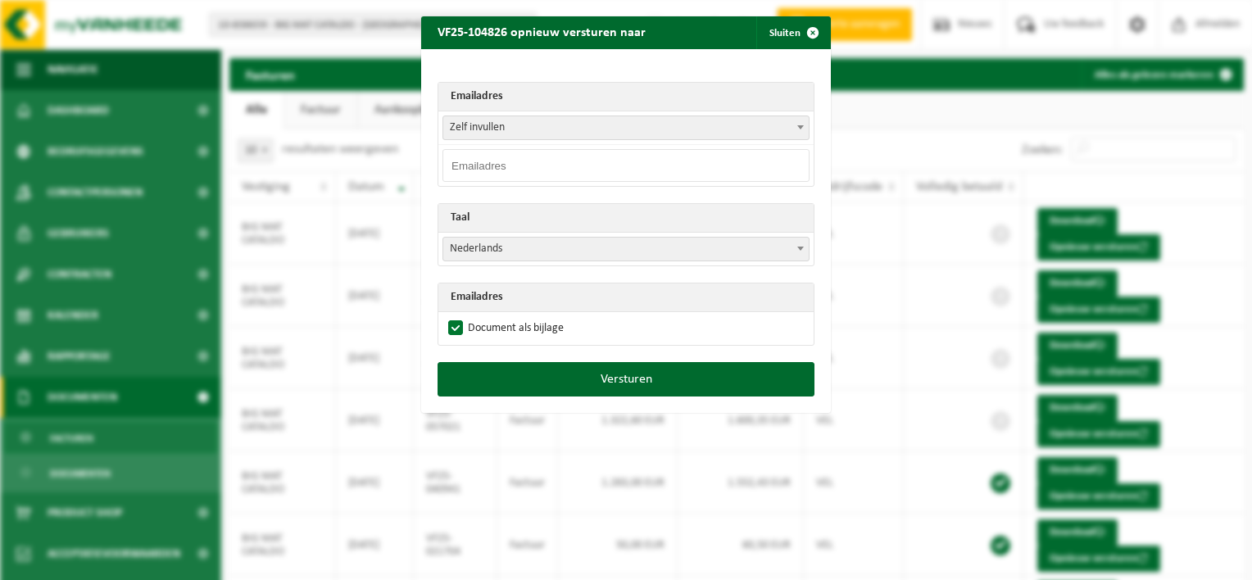
click at [510, 125] on span "Zelf invullen" at bounding box center [625, 127] width 365 height 23
click at [490, 165] on input "email" at bounding box center [625, 165] width 367 height 33
paste input "mtekin@tekmat.be"
type input "mtekin@tekmat.be"
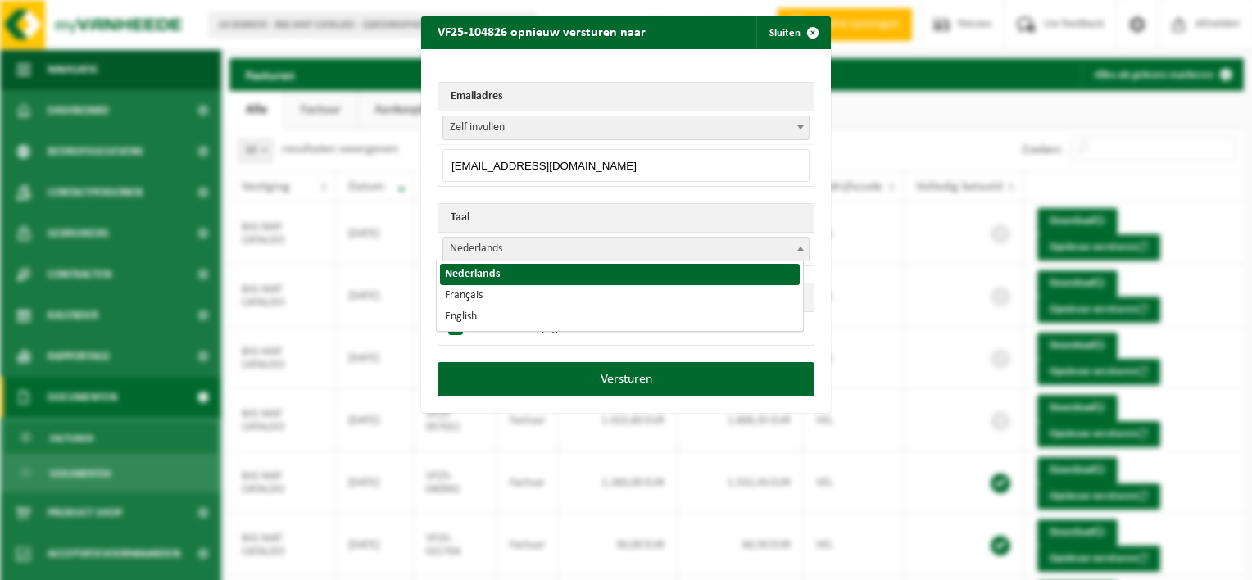
click at [776, 248] on span "Nederlands" at bounding box center [625, 249] width 365 height 23
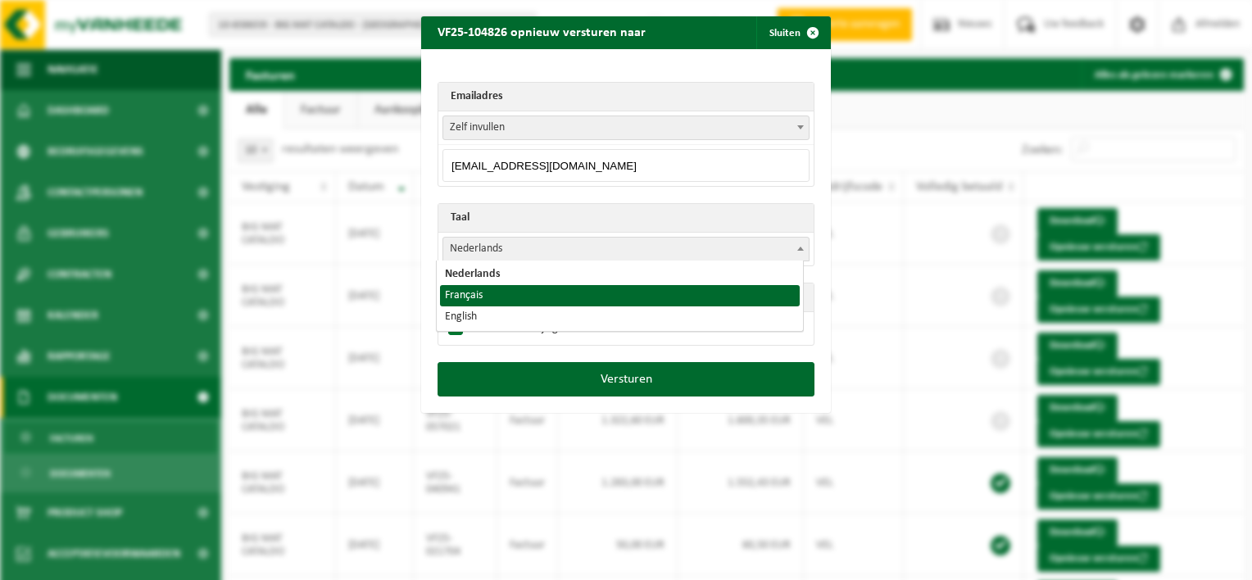
select select "fr"
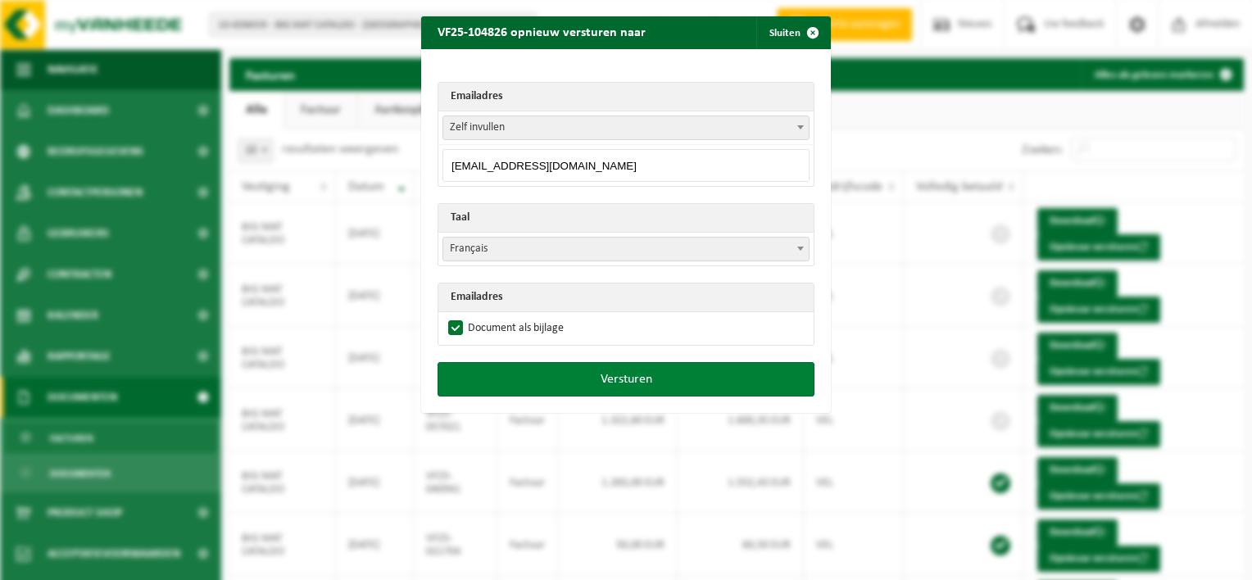
click at [611, 374] on button "Versturen" at bounding box center [625, 379] width 377 height 34
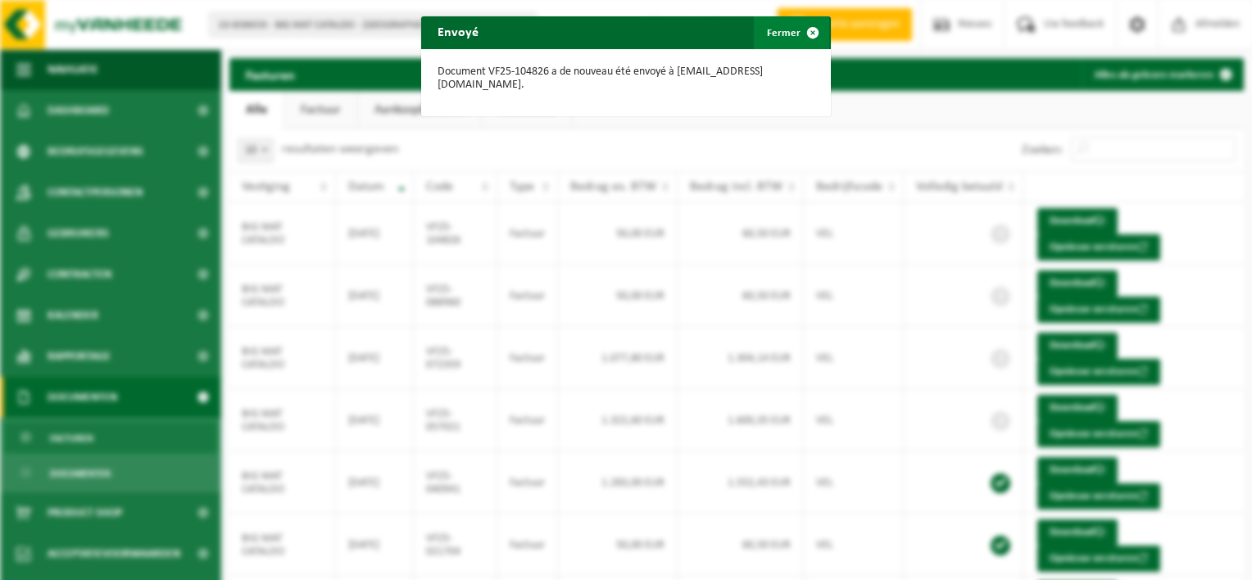
click at [796, 29] on span "button" at bounding box center [812, 32] width 33 height 33
